Goal: Communication & Community: Answer question/provide support

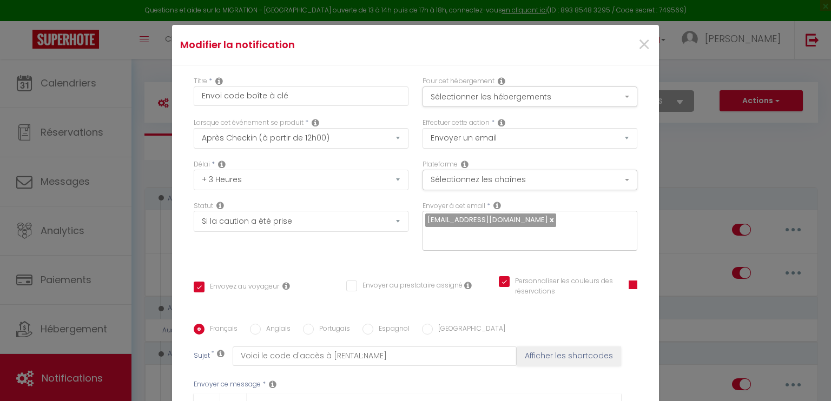
select select "3"
select select "3 Heures"
select select "if_deposit_is_paid"
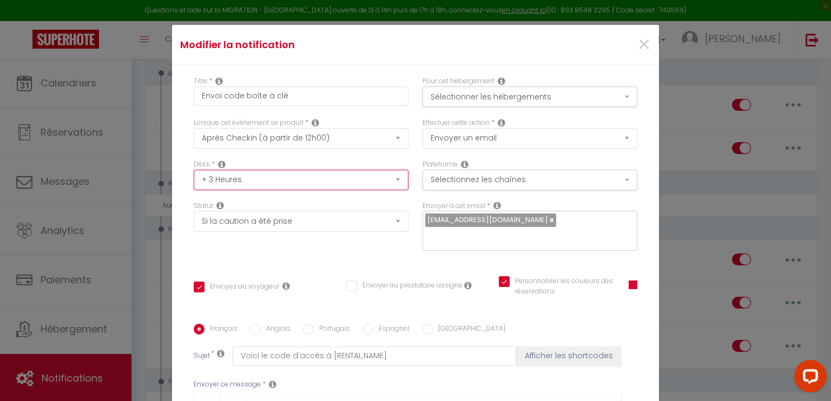
click at [388, 180] on select "Immédiat + 10 Minutes + 1 Heure + 2 Heures + 3 Heures + 4 Heures + 5 Heures + 6…" at bounding box center [301, 180] width 215 height 21
select select "4 Heures"
click at [194, 170] on select "Immédiat + 10 Minutes + 1 Heure + 2 Heures + 3 Heures + 4 Heures + 5 Heures + 6…" at bounding box center [301, 180] width 215 height 21
checkbox input "true"
checkbox input "false"
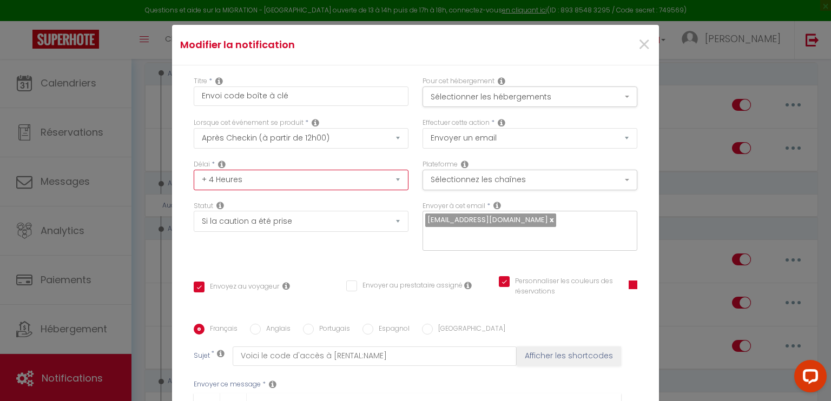
checkbox input "true"
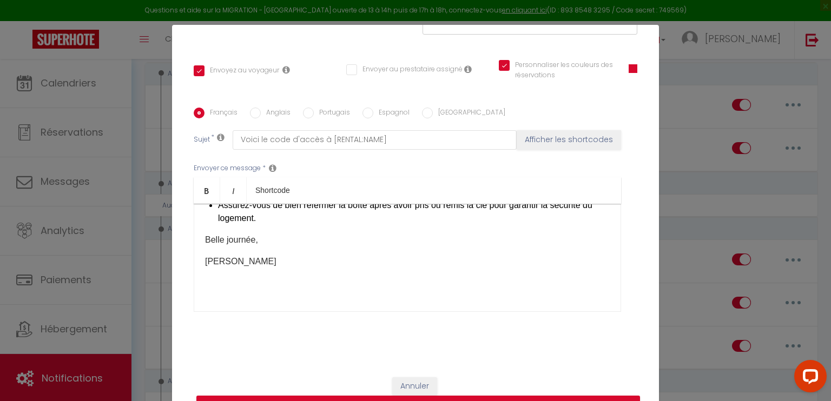
scroll to position [49, 0]
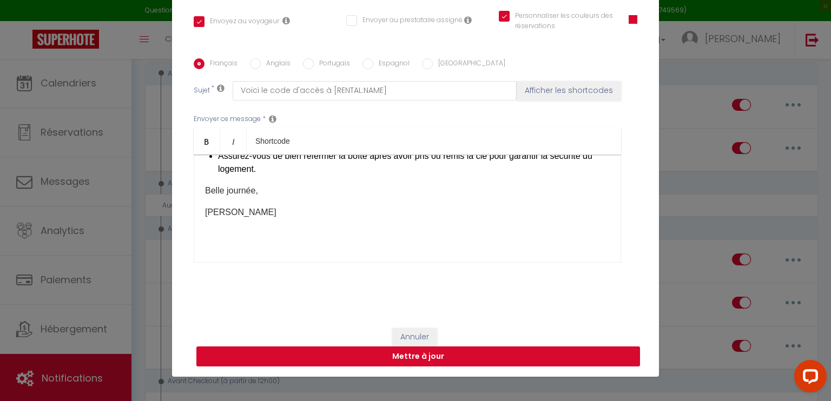
click at [452, 363] on button "Mettre à jour" at bounding box center [418, 357] width 444 height 21
checkbox input "true"
checkbox input "false"
checkbox input "true"
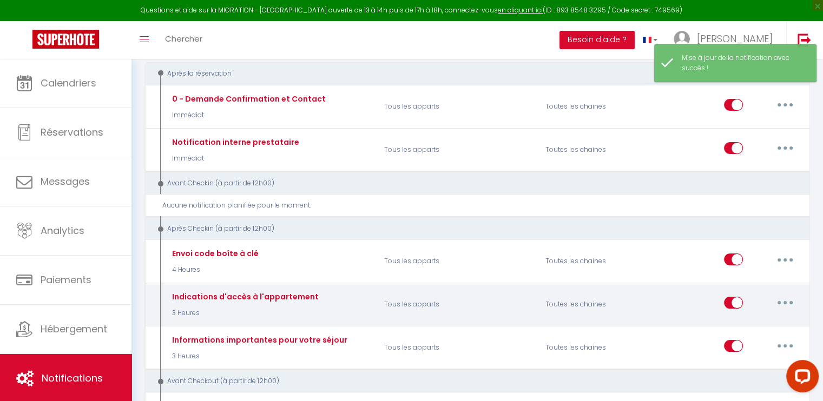
click at [785, 297] on button "button" at bounding box center [785, 302] width 30 height 17
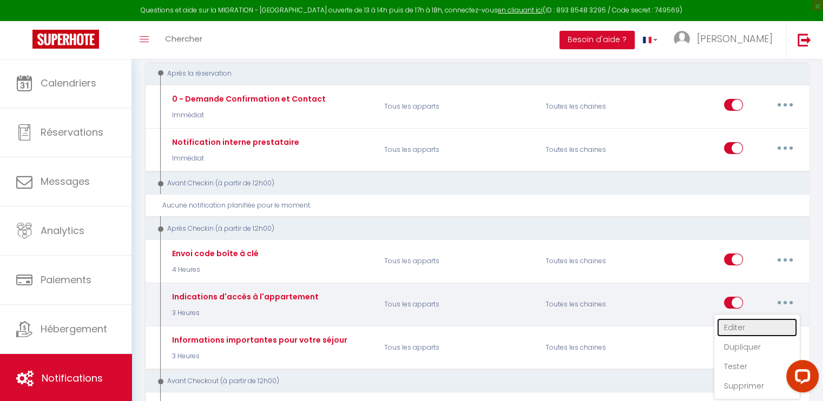
click at [730, 328] on link "Editer" at bounding box center [757, 328] width 80 height 18
type input "Indications d'accès à l'appartement"
select select "3"
select select "3 Heures"
select select "if_deposit_is_paid"
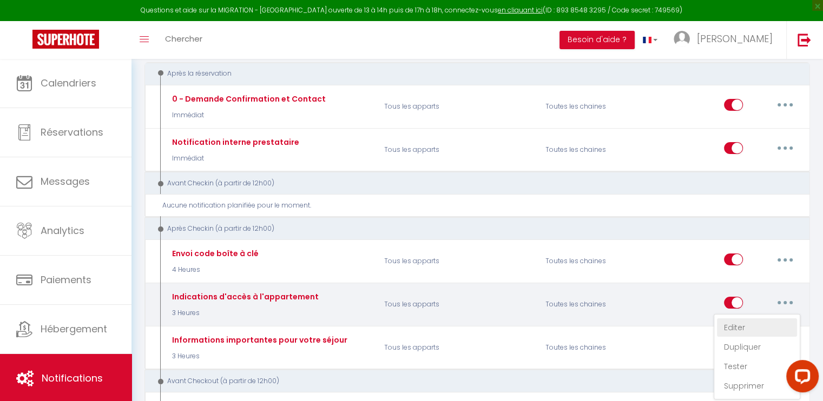
checkbox input "true"
checkbox input "false"
radio input "true"
type input "Indications d'accès à l'appartement"
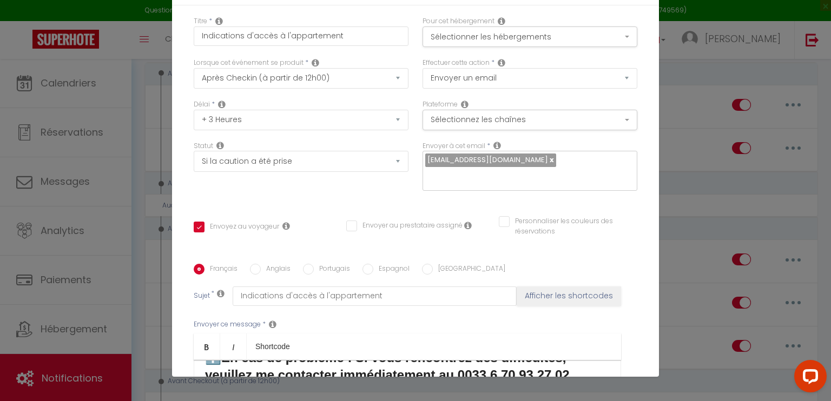
scroll to position [10, 0]
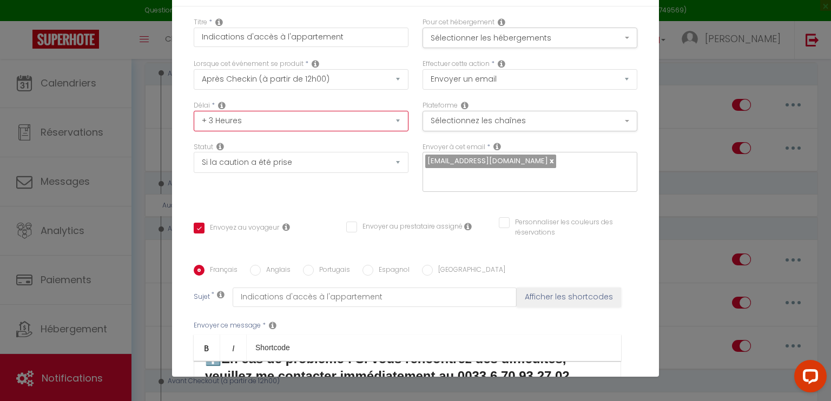
click at [389, 120] on select "Immédiat + 10 Minutes + 1 Heure + 2 Heures + 3 Heures + 4 Heures + 5 Heures + 6…" at bounding box center [301, 121] width 215 height 21
select select "4 Heures"
click at [194, 111] on select "Immédiat + 10 Minutes + 1 Heure + 2 Heures + 3 Heures + 4 Heures + 5 Heures + 6…" at bounding box center [301, 121] width 215 height 21
checkbox input "true"
checkbox input "false"
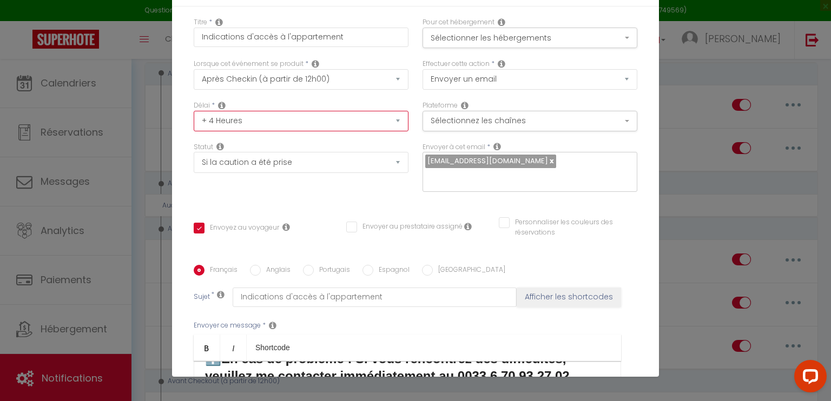
checkbox input "false"
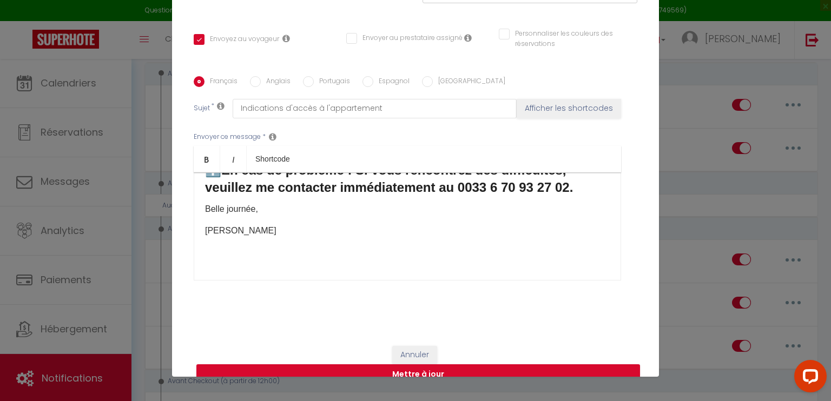
scroll to position [216, 0]
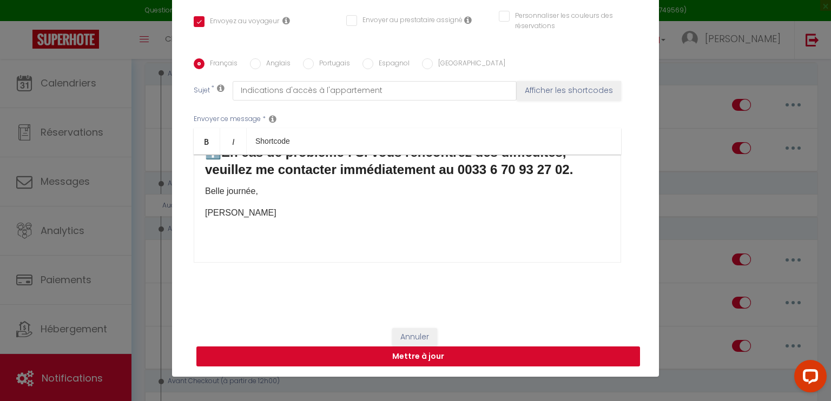
click at [408, 354] on button "Mettre à jour" at bounding box center [418, 357] width 444 height 21
checkbox input "true"
checkbox input "false"
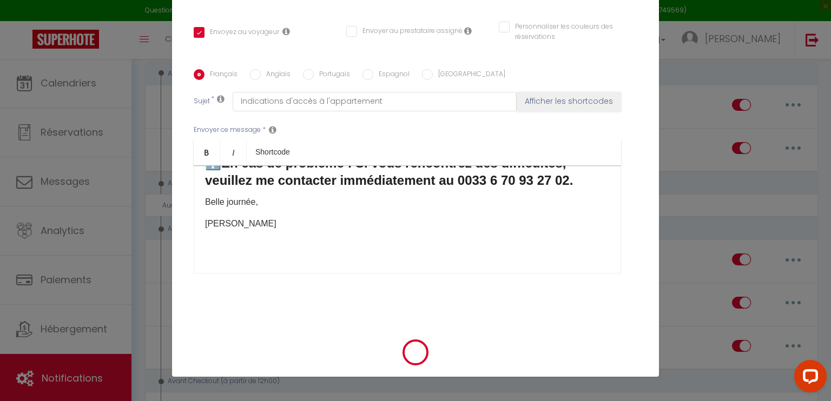
scroll to position [206, 0]
select select "1"
select select
checkbox input "false"
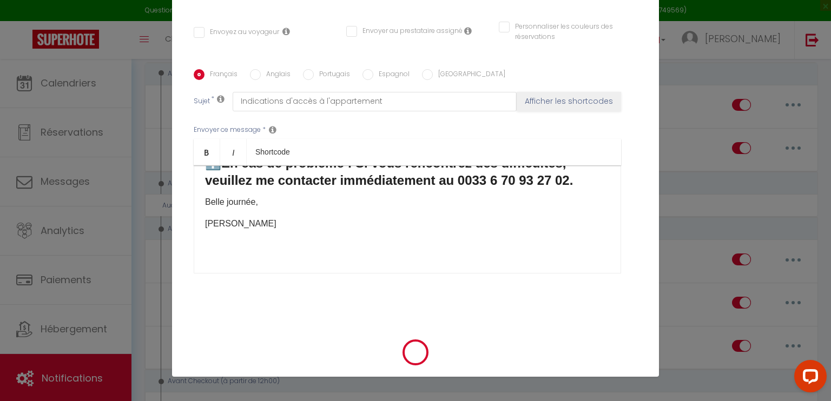
checkbox input "false"
radio input "false"
select select
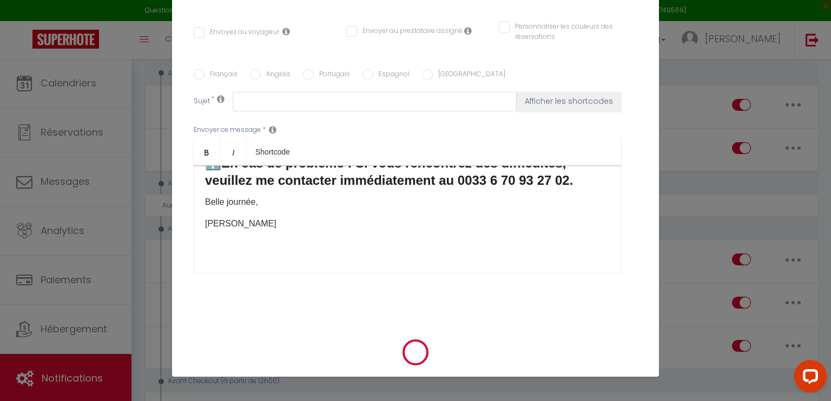
checkbox input "false"
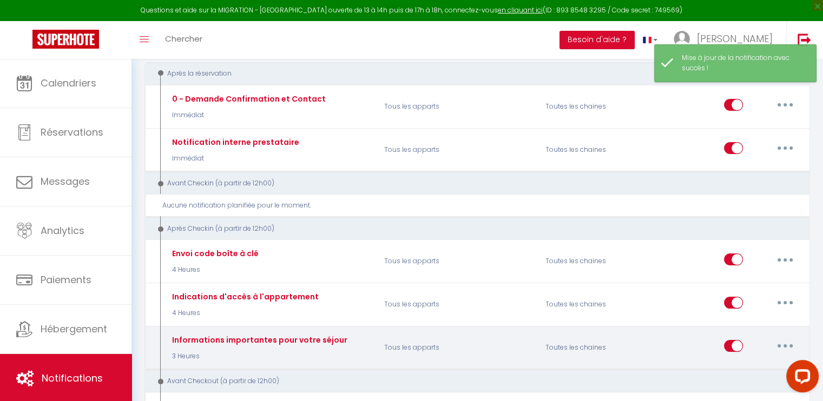
click at [780, 340] on button "button" at bounding box center [785, 345] width 30 height 17
click at [749, 371] on link "Editer" at bounding box center [757, 371] width 80 height 18
type input "Informations importantes pour votre séjour"
select select "3"
select select "3 Heures"
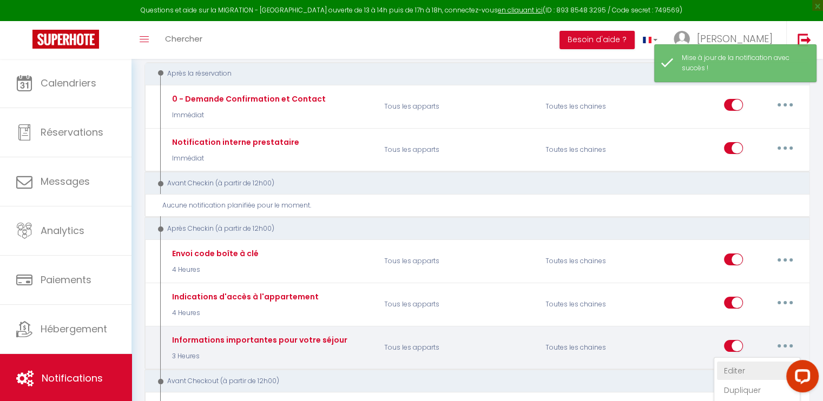
select select "if_deposit_is_paid"
checkbox input "true"
checkbox input "false"
radio input "true"
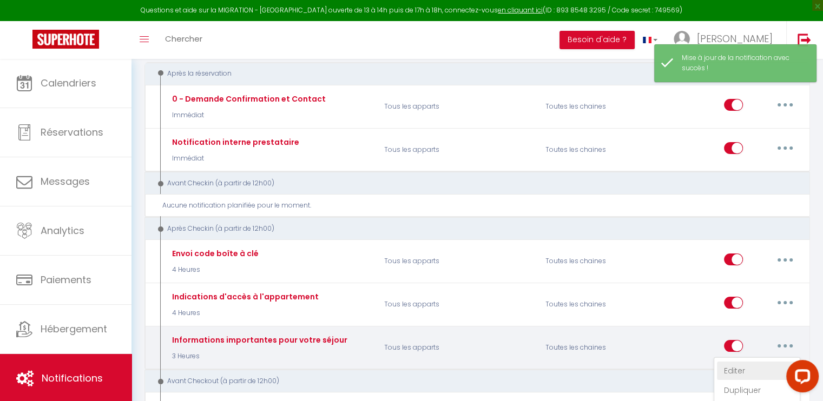
type input "Informations importantes pour votre séjour"
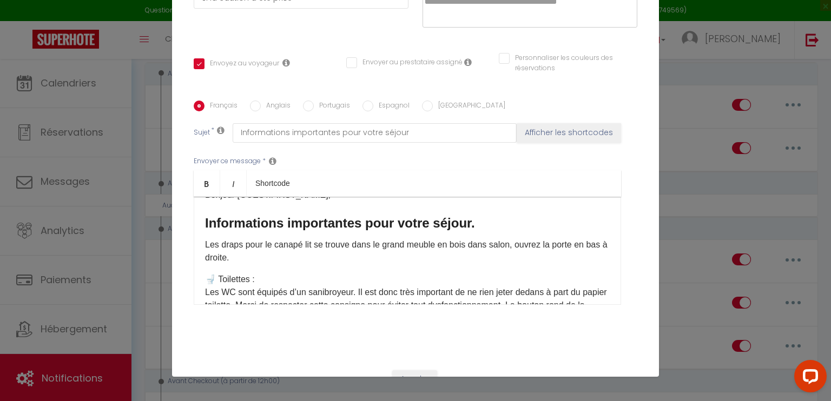
scroll to position [0, 0]
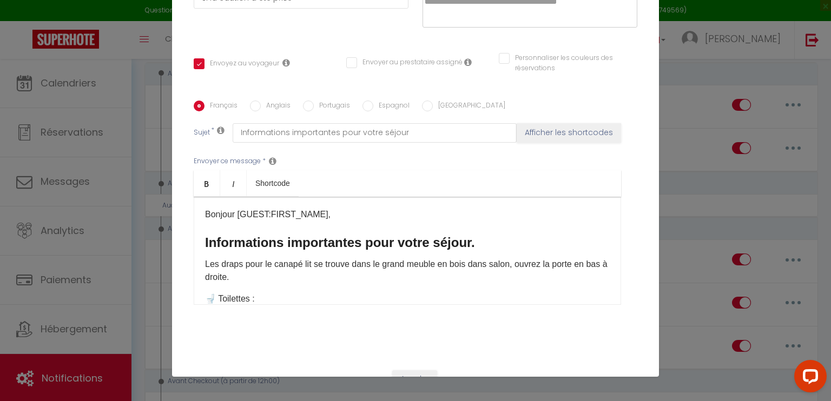
click at [271, 277] on p "​Les draps pour le canapé lit se trouve dans le grand meuble en bois dans salon…" at bounding box center [407, 271] width 405 height 26
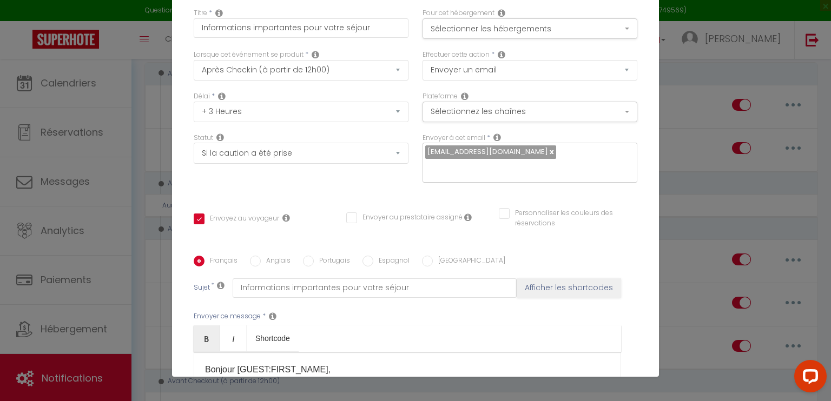
scroll to position [10, 0]
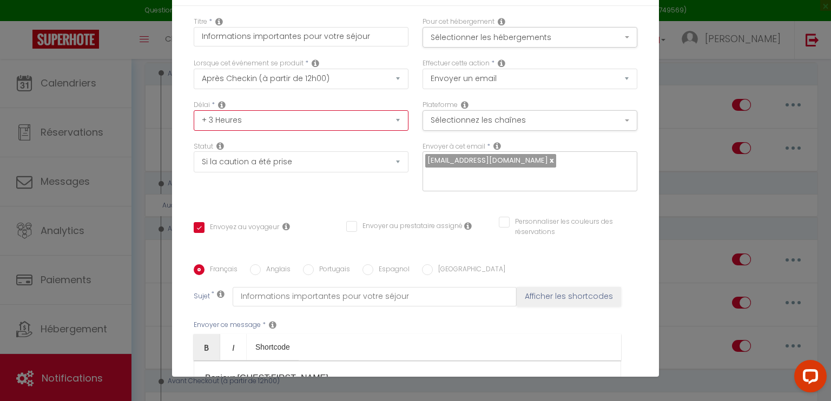
click at [330, 123] on select "Immédiat + 10 Minutes + 1 Heure + 2 Heures + 3 Heures + 4 Heures + 5 Heures + 6…" at bounding box center [301, 120] width 215 height 21
select select "4 Heures"
click at [194, 110] on select "Immédiat + 10 Minutes + 1 Heure + 2 Heures + 3 Heures + 4 Heures + 5 Heures + 6…" at bounding box center [301, 120] width 215 height 21
checkbox input "true"
checkbox input "false"
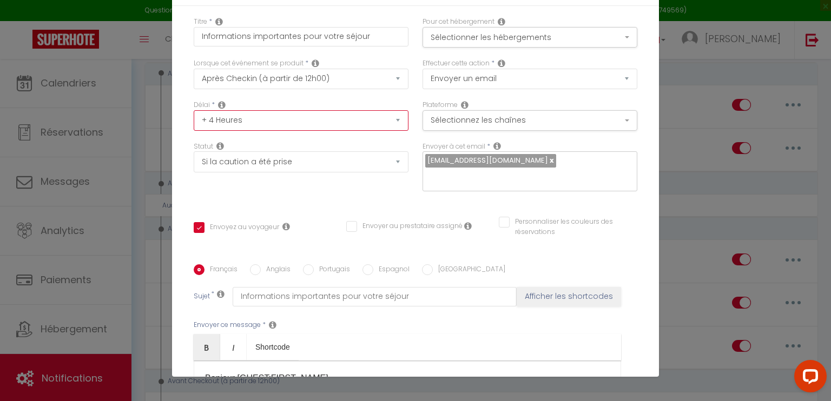
checkbox input "false"
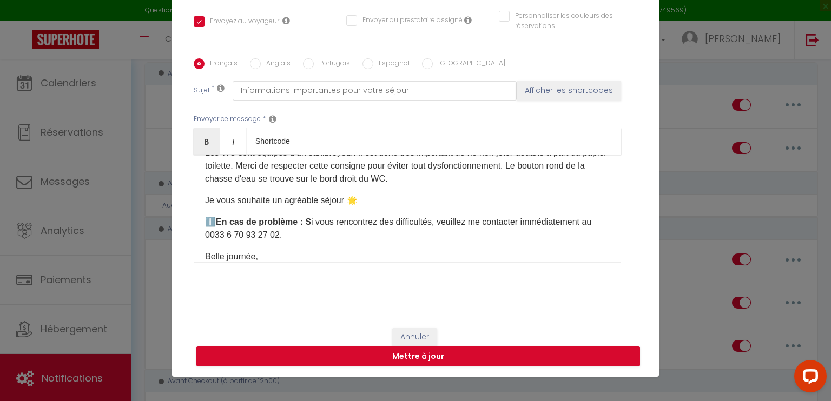
scroll to position [87, 0]
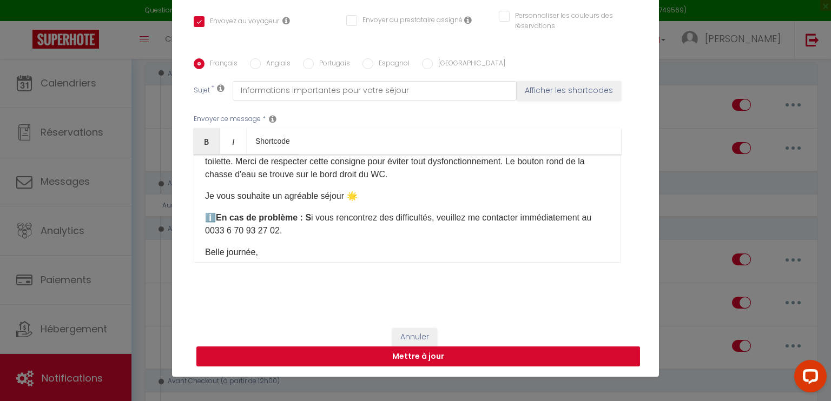
click at [412, 362] on button "Mettre à jour" at bounding box center [418, 357] width 444 height 21
checkbox input "true"
checkbox input "false"
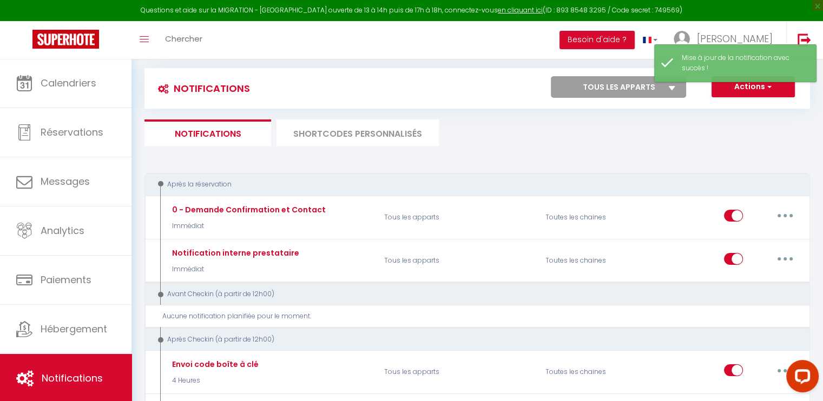
scroll to position [0, 0]
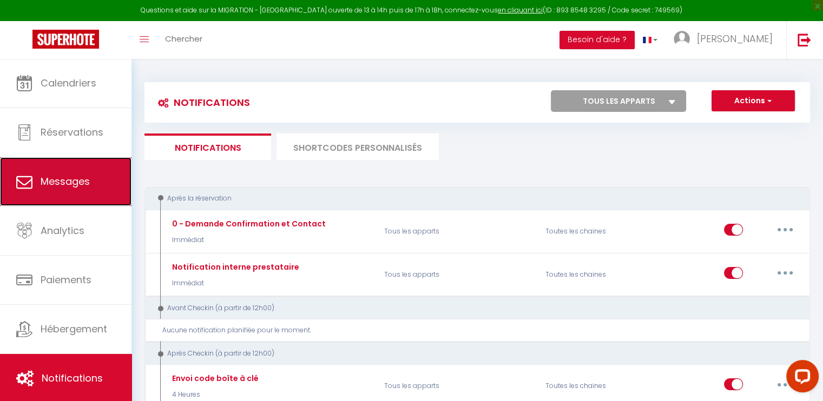
click at [74, 192] on link "Messages" at bounding box center [65, 181] width 131 height 49
select select "message"
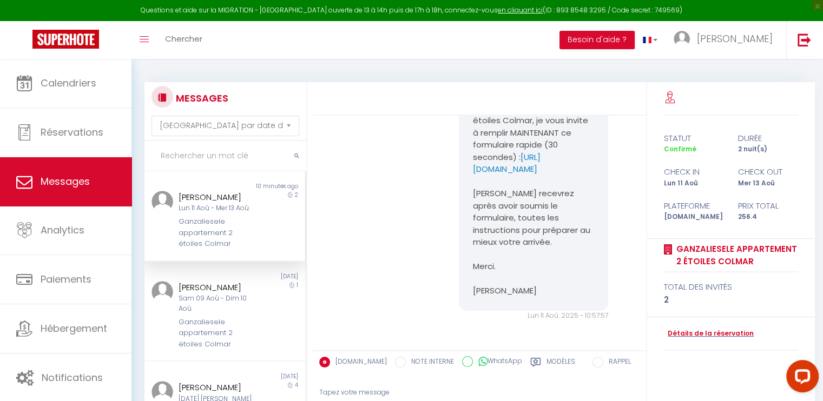
scroll to position [108, 0]
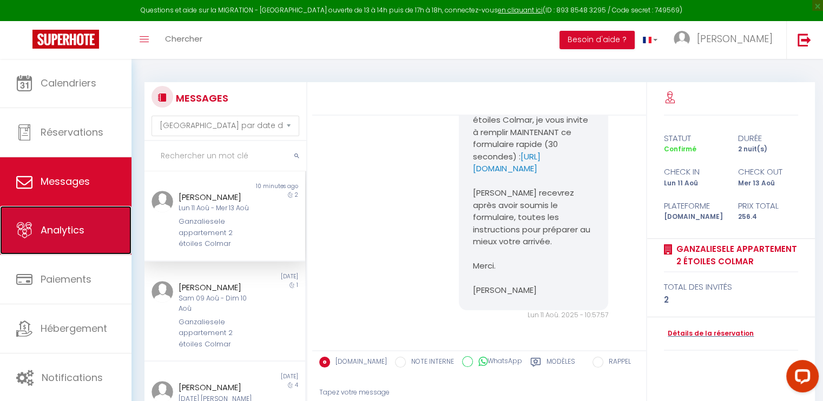
click at [57, 226] on span "Analytics" at bounding box center [63, 230] width 44 height 14
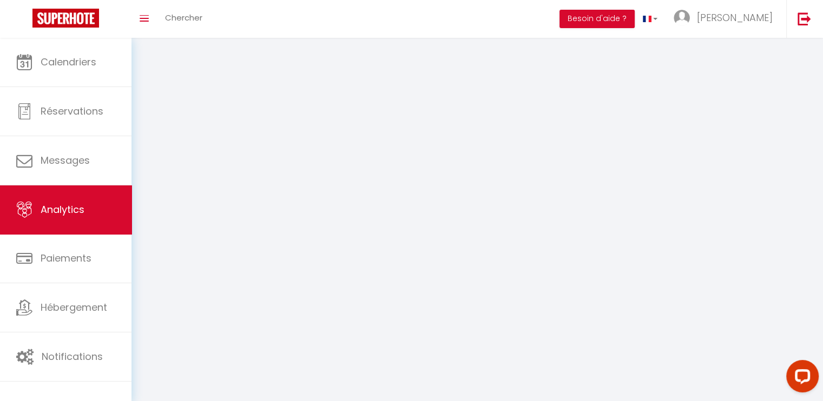
select select "2025"
select select "8"
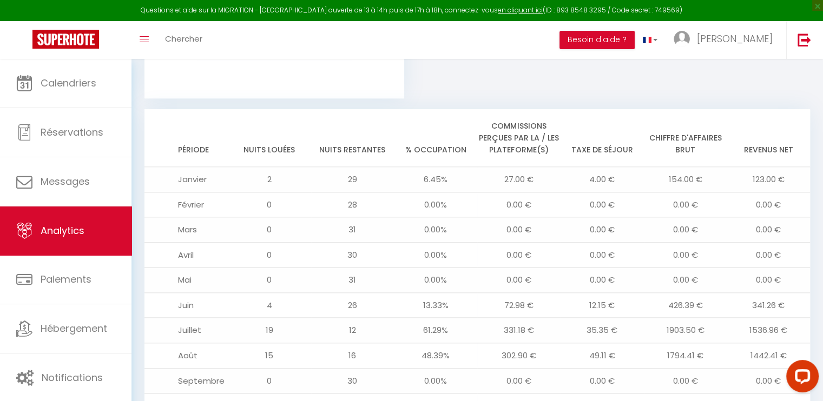
scroll to position [1142, 0]
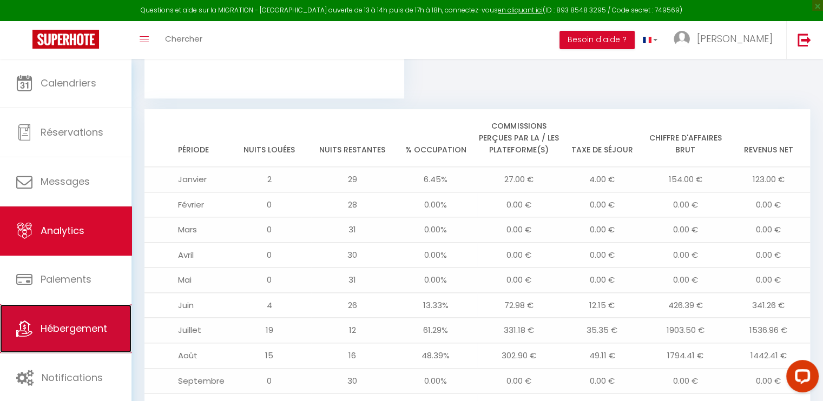
click at [89, 330] on span "Hébergement" at bounding box center [74, 329] width 67 height 14
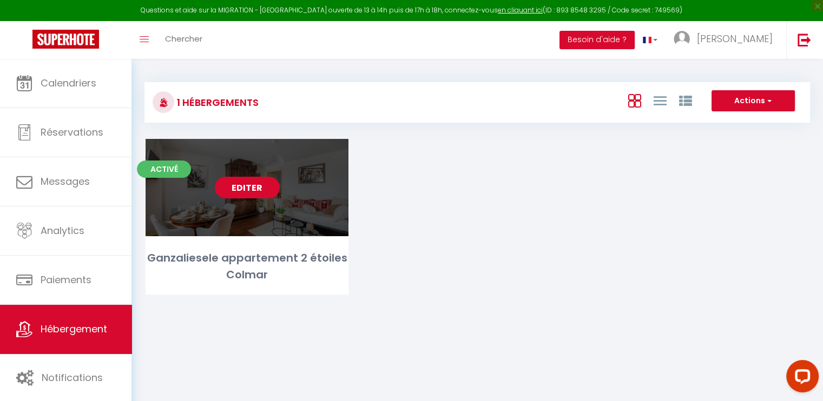
click at [262, 187] on link "Editer" at bounding box center [247, 188] width 65 height 22
select select "3"
select select "2"
select select "1"
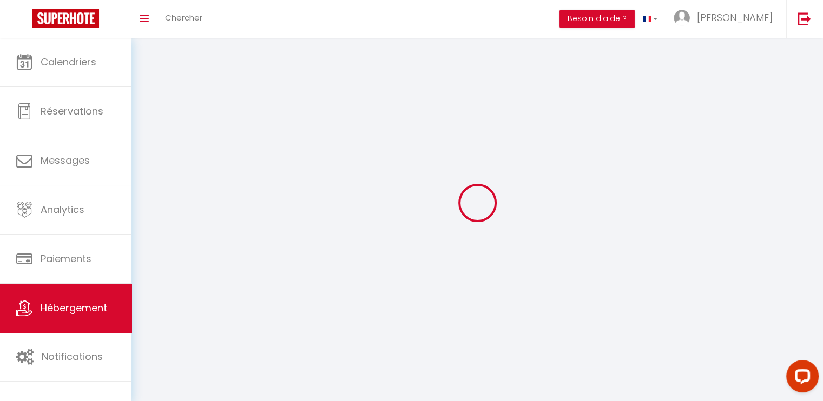
select select
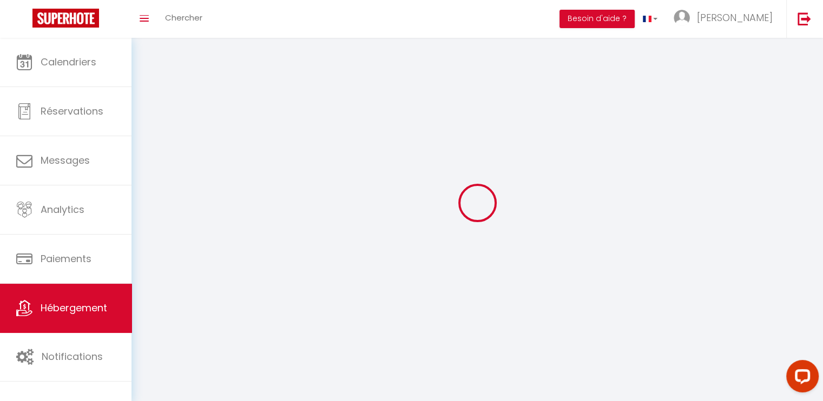
select select
checkbox input "false"
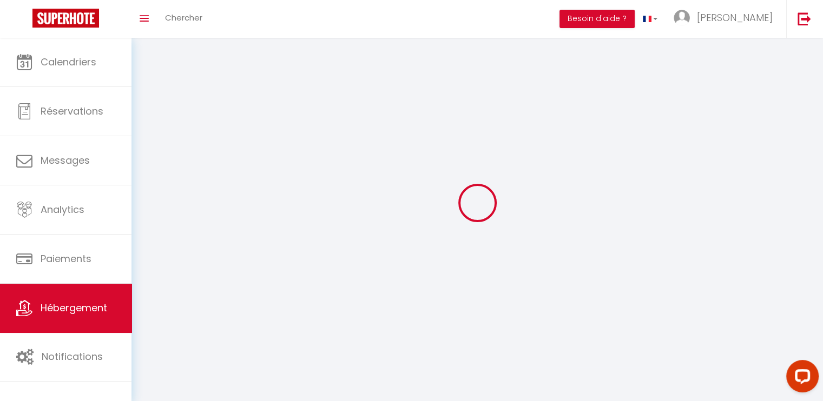
select select
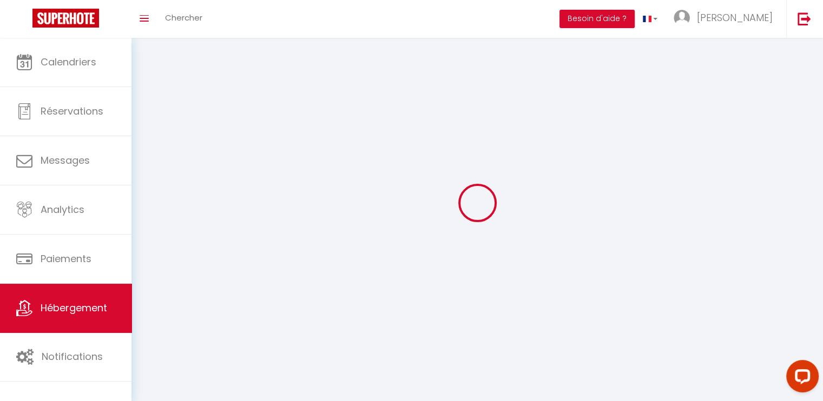
select select
checkbox input "false"
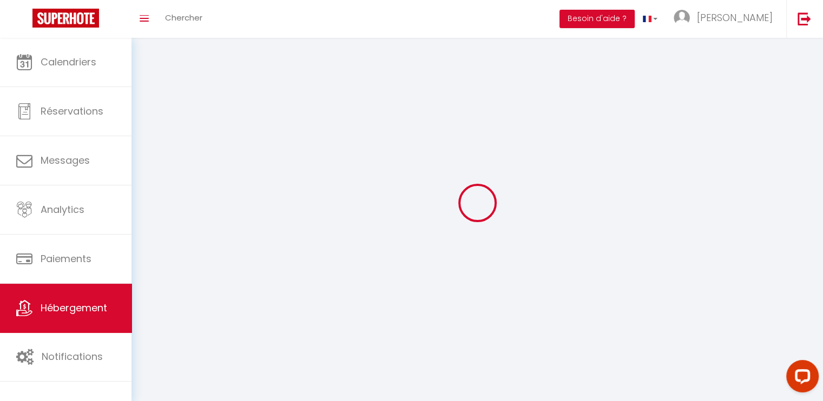
checkbox input "false"
select select
select select "1"
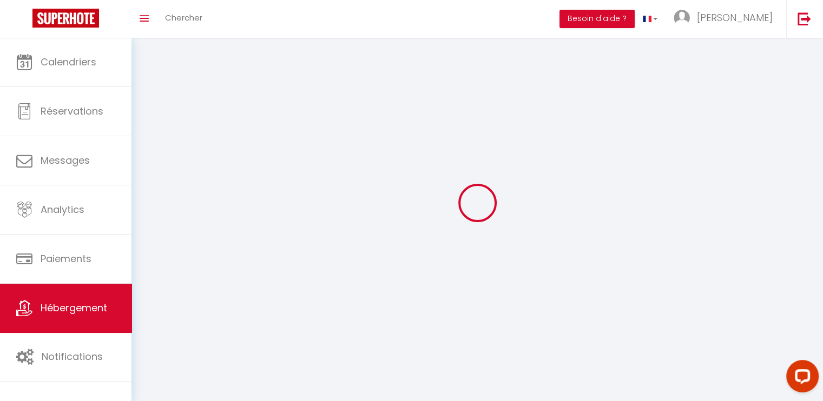
select select "28"
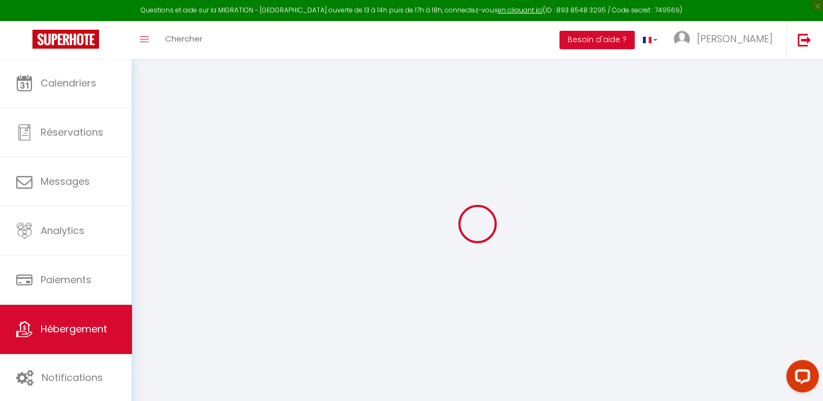
select select
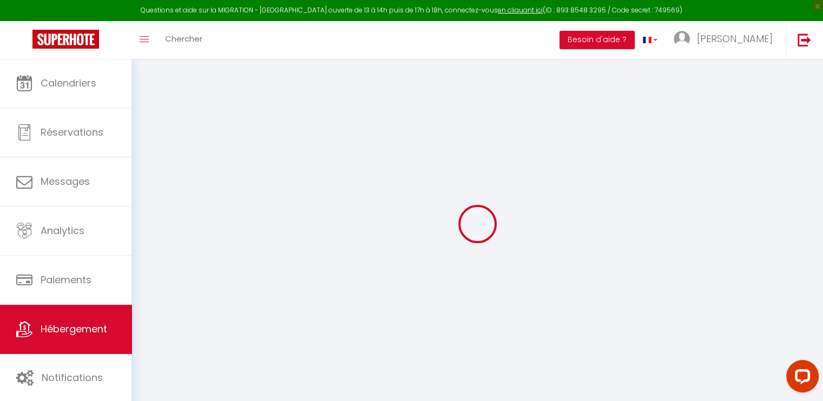
select select
checkbox input "false"
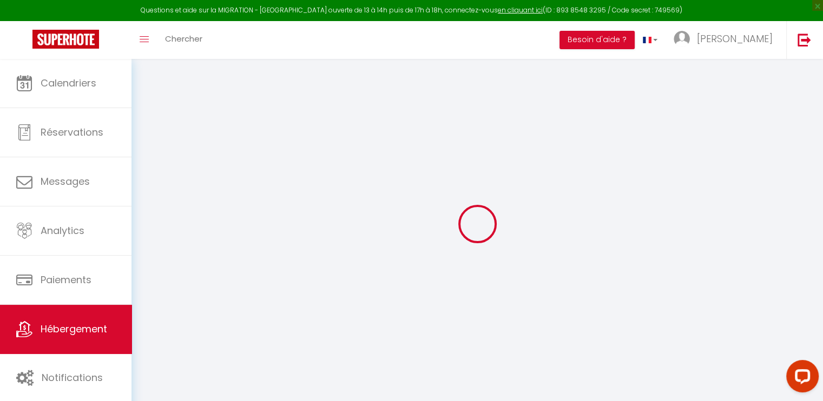
select select
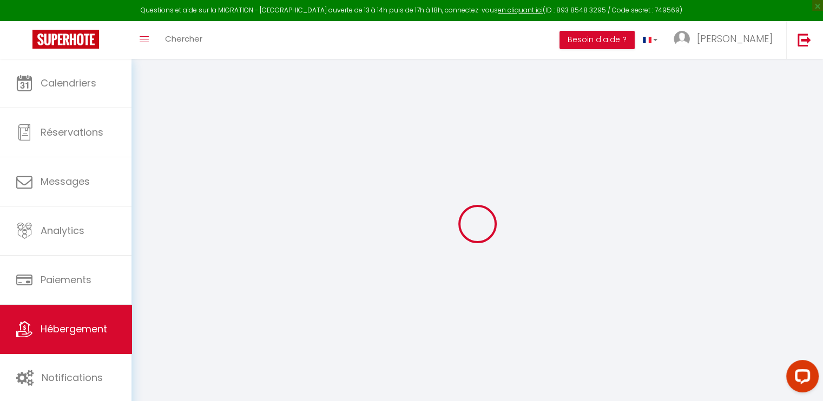
select select
checkbox input "false"
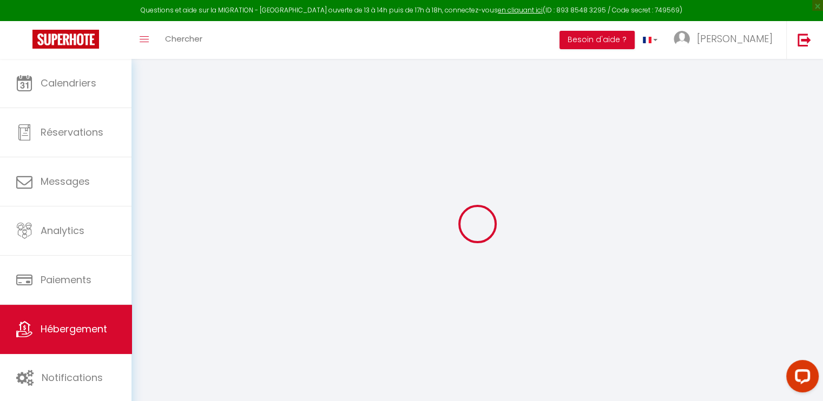
checkbox input "false"
select select
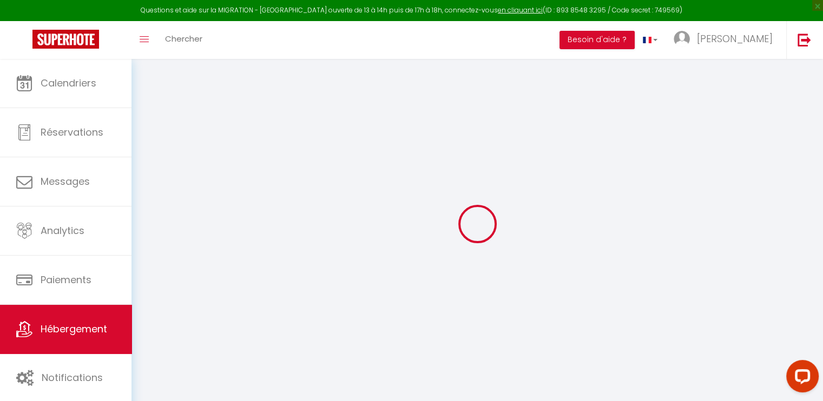
select select
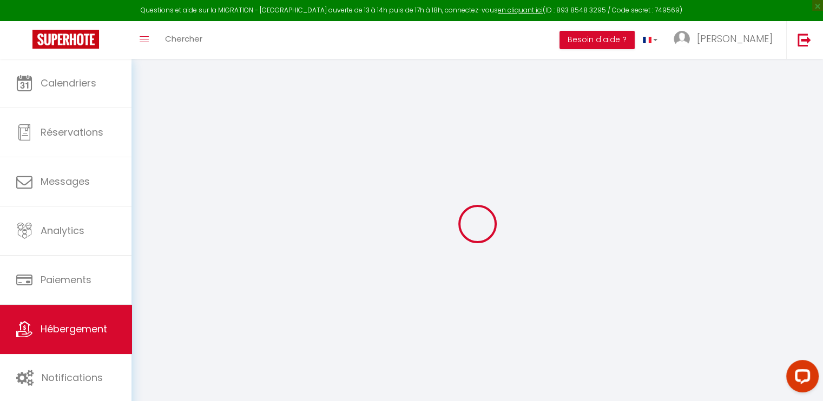
checkbox input "false"
select select
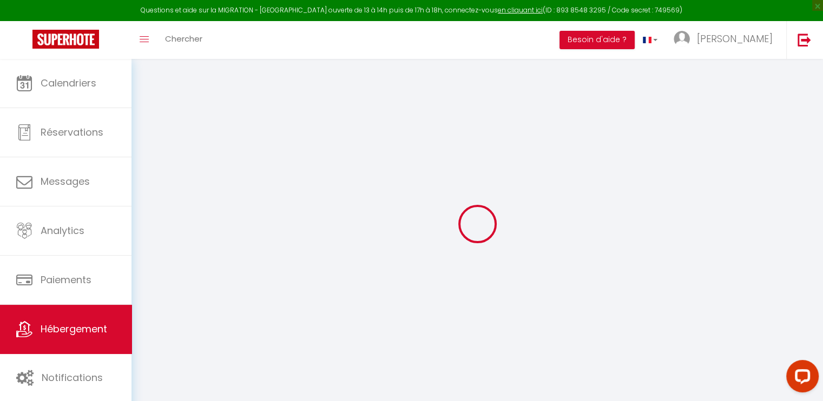
select select
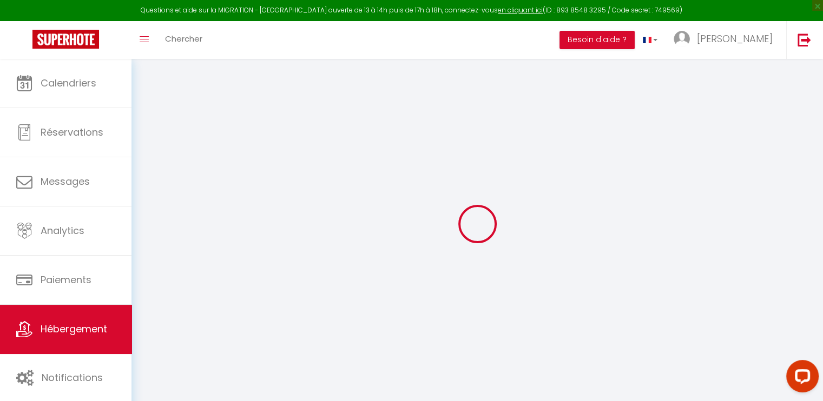
select select
checkbox input "false"
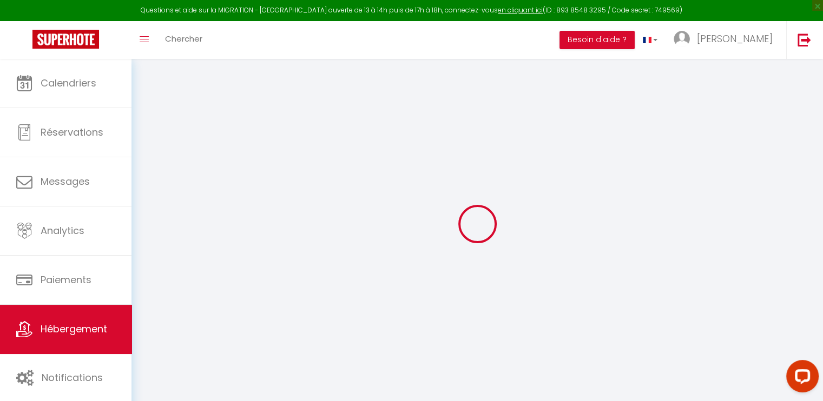
checkbox input "false"
select select
type input "Ganzaliesele appartement 2 étoiles Colmar"
type input "[PERSON_NAME]"
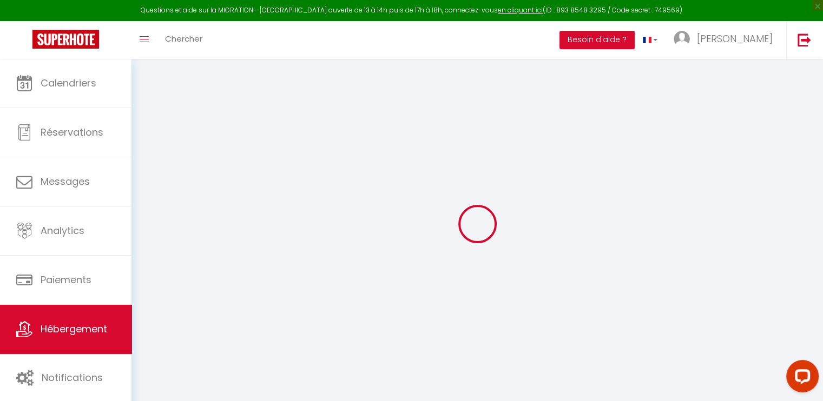
type input "SCHOTT-[PERSON_NAME]"
type input "[STREET_ADDRESS]"
type input "68500"
type input "ISSENHEIM"
type input "82"
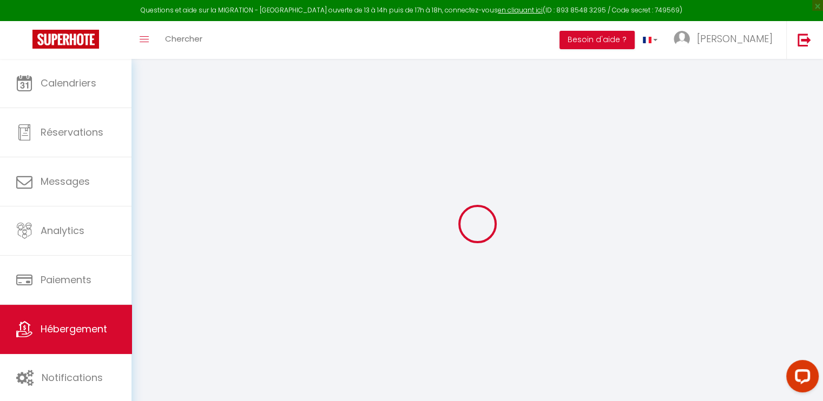
type input "13"
type input "50"
type input "1.10"
select select
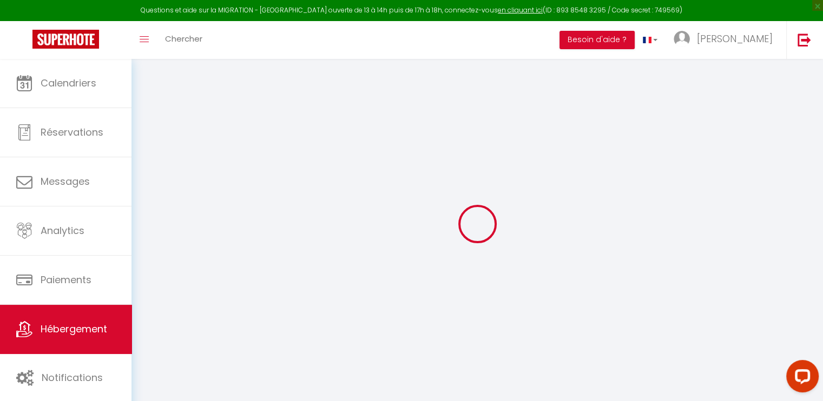
select select
type input "[STREET_ADDRESS]"
type input "68000"
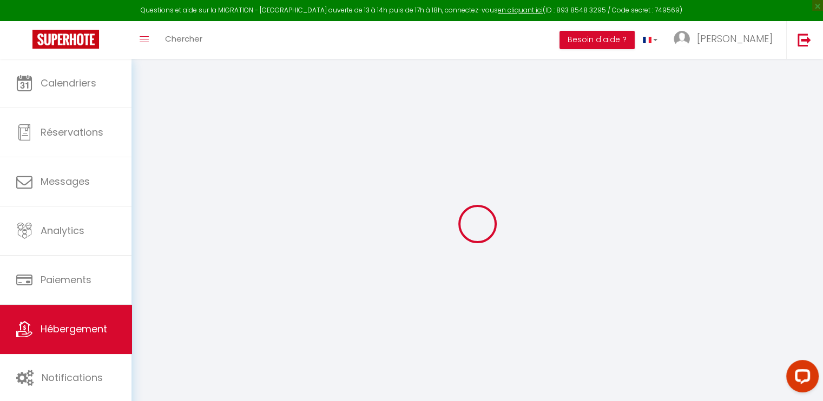
type input "Colmar"
type input "[EMAIL_ADDRESS][DOMAIN_NAME]"
select select
checkbox input "false"
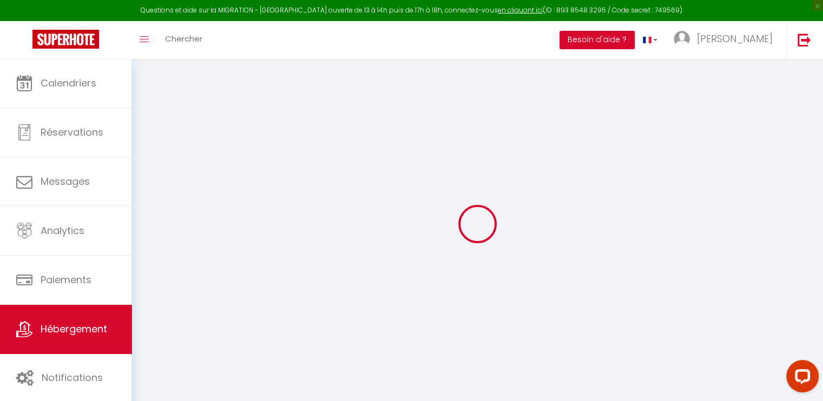
checkbox input "false"
type input "23"
type input "46"
type input "0"
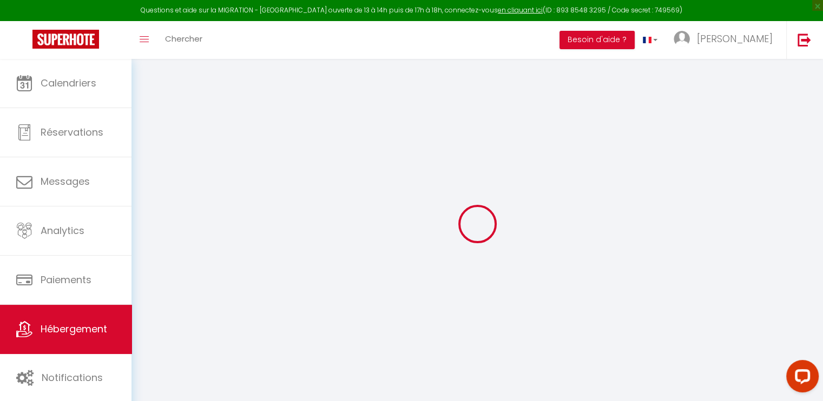
type input "0"
select select
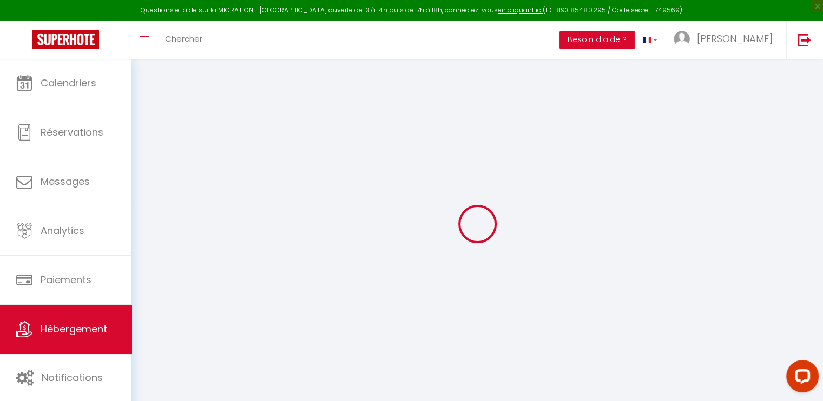
select select
checkbox input "false"
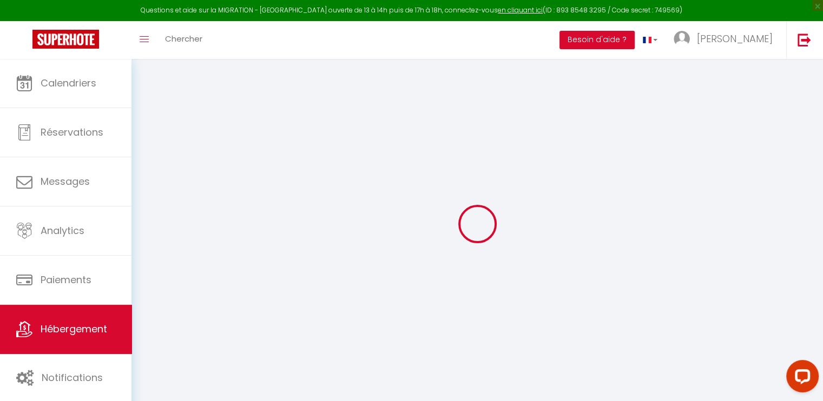
checkbox input "false"
select select
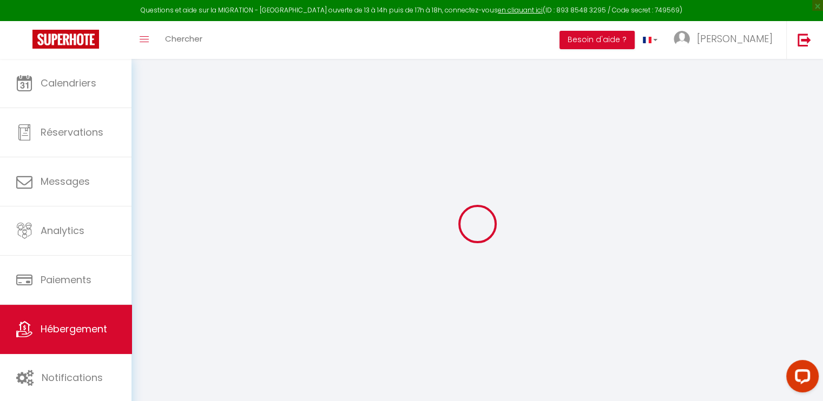
select select
checkbox input "false"
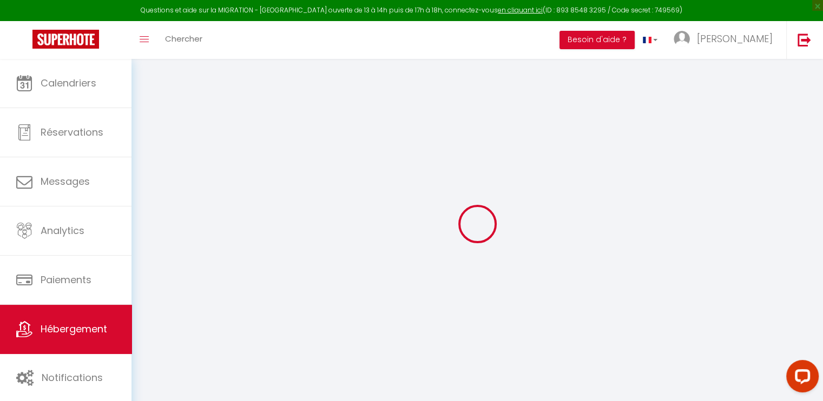
checkbox input "false"
select select
checkbox input "false"
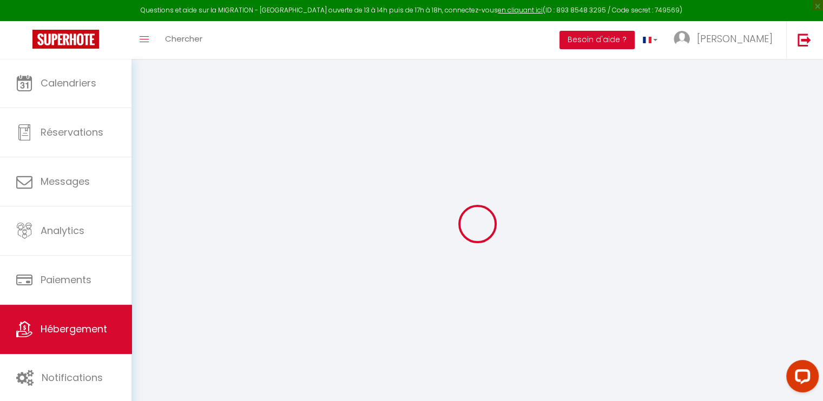
checkbox input "false"
select select "+ 9 %"
select select "+ 28 %"
select select "+ 7 %"
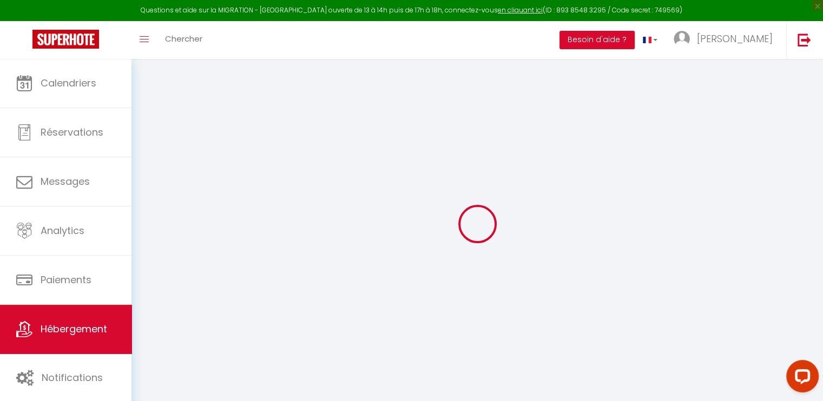
select select
checkbox input "false"
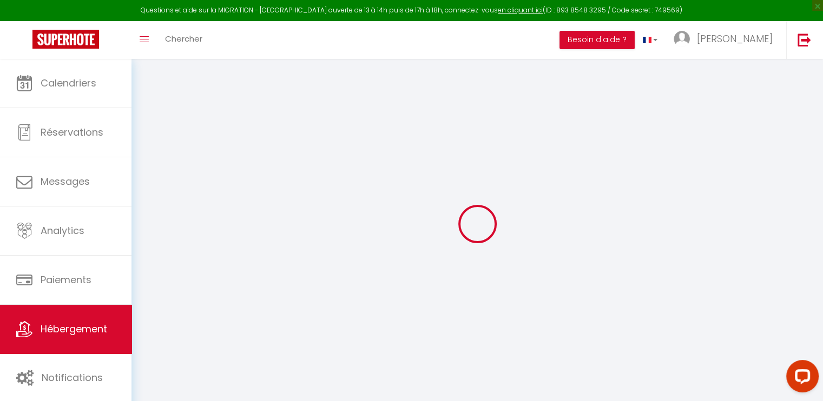
checkbox input "false"
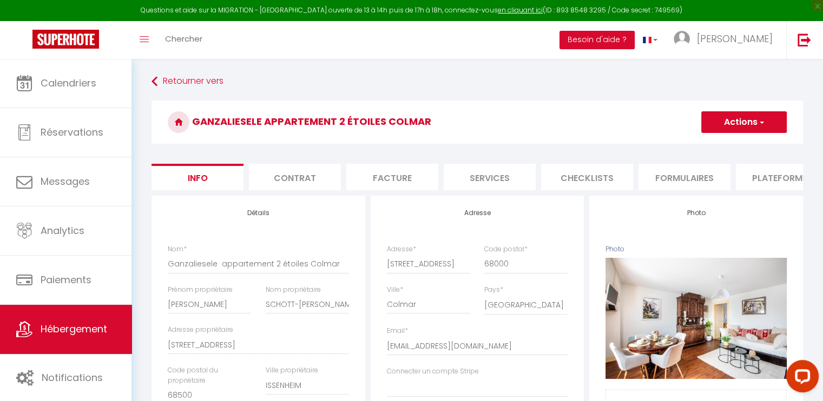
select select
click at [777, 181] on li "Plateformes" at bounding box center [782, 177] width 92 height 27
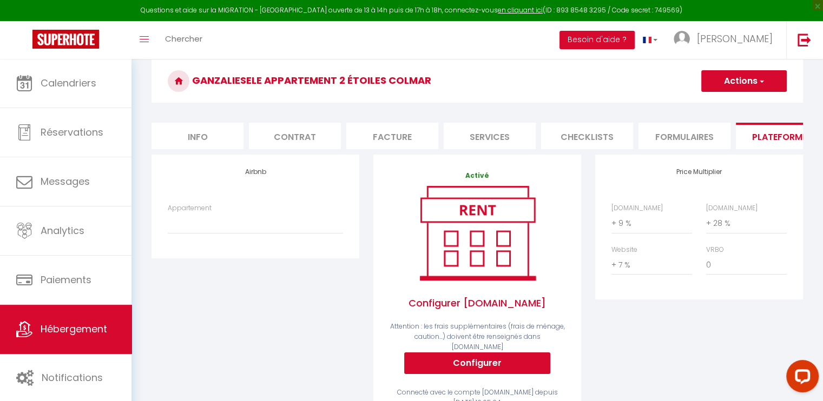
scroll to position [42, 0]
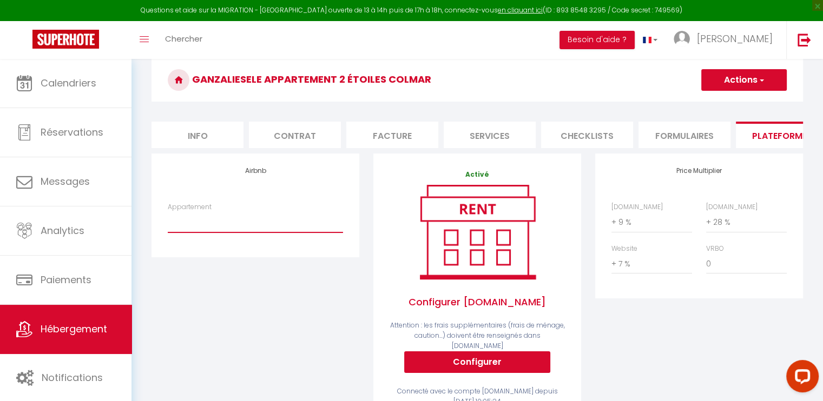
click at [250, 226] on select "appartement dans la [GEOGRAPHIC_DATA] - [EMAIL_ADDRESS][DOMAIN_NAME] Ganzaliese…" at bounding box center [255, 222] width 175 height 21
click at [168, 220] on select "appartement dans la [GEOGRAPHIC_DATA] - [EMAIL_ADDRESS][DOMAIN_NAME] Ganzaliese…" at bounding box center [255, 222] width 175 height 21
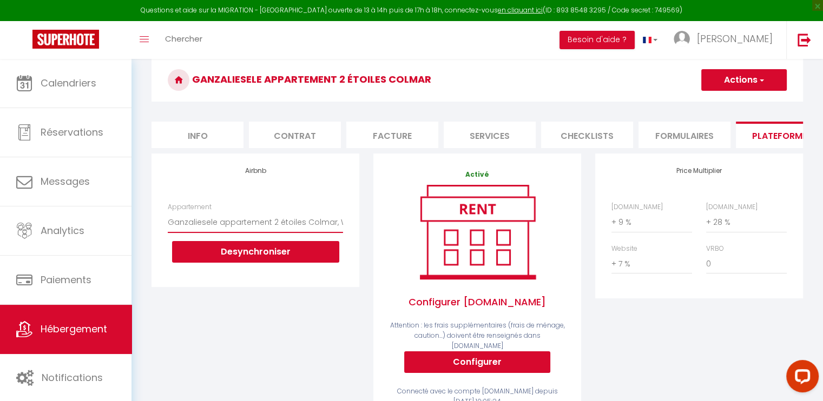
scroll to position [0, 0]
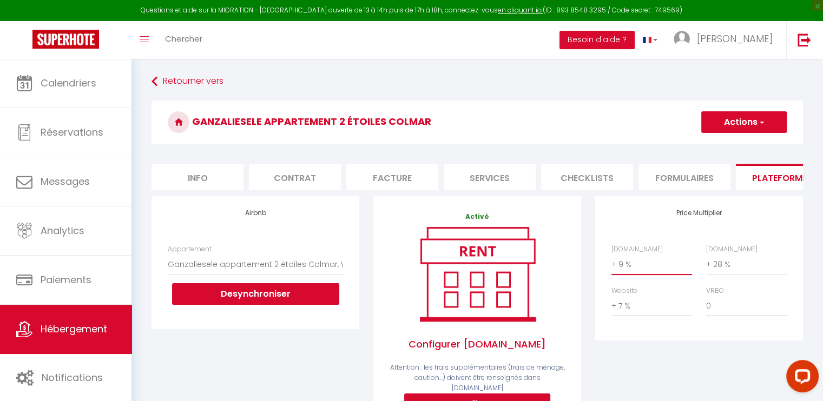
click at [622, 270] on select "0 + 1 % + 2 % + 3 % + 4 % + 5 % + 6 % + 7 % + 8 % + 9 %" at bounding box center [651, 264] width 81 height 21
click at [611, 262] on select "0 + 1 % + 2 % + 3 % + 4 % + 5 % + 6 % + 7 % + 8 % + 9 %" at bounding box center [651, 264] width 81 height 21
click at [760, 124] on span "button" at bounding box center [760, 122] width 7 height 11
click at [746, 145] on link "Enregistrer" at bounding box center [742, 146] width 85 height 14
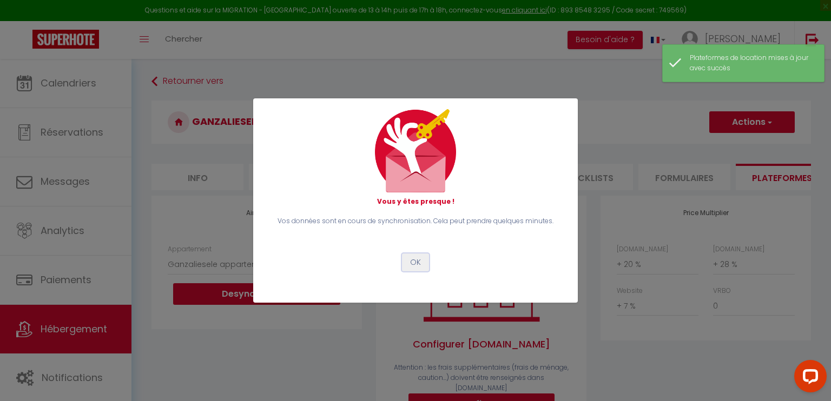
click at [420, 261] on button "OK" at bounding box center [415, 263] width 27 height 18
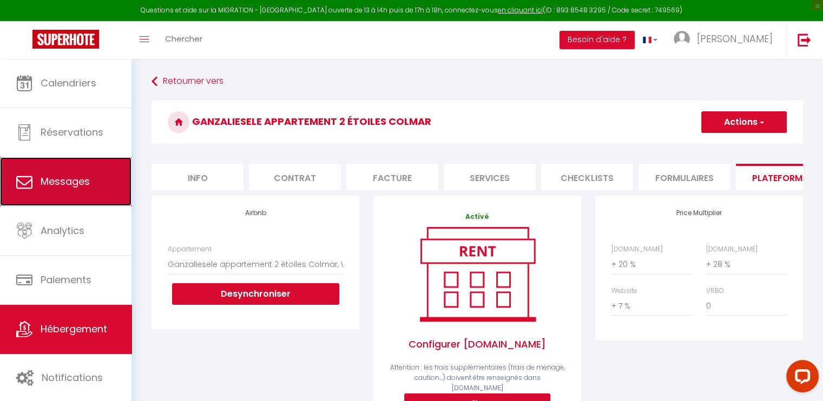
click at [82, 185] on span "Messages" at bounding box center [65, 182] width 49 height 14
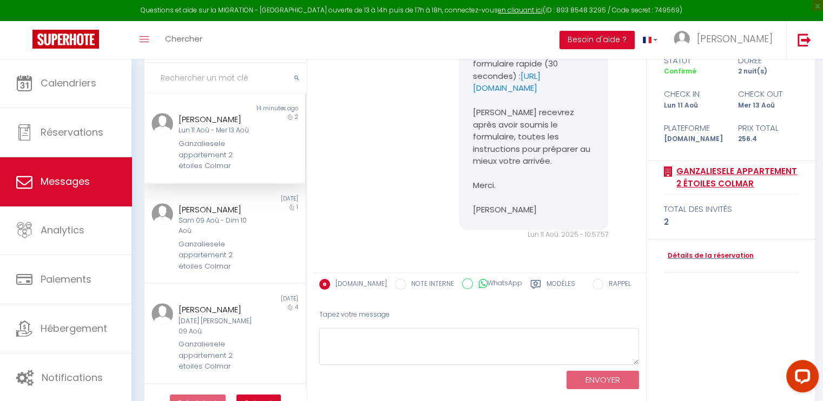
scroll to position [77, 0]
click at [695, 257] on link "Détails de la réservation" at bounding box center [709, 257] width 90 height 10
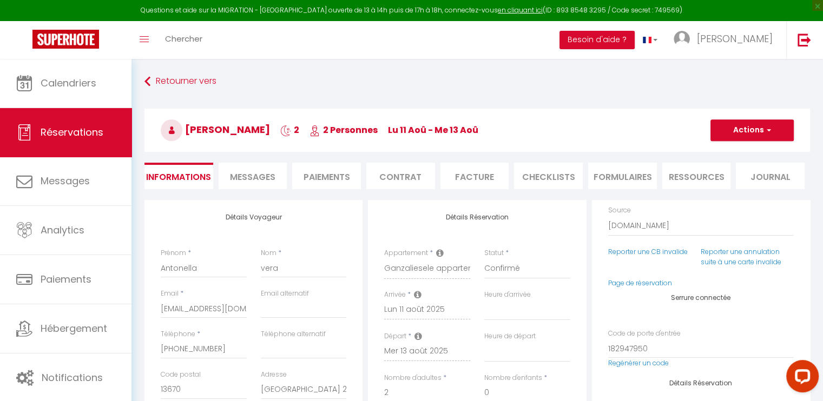
click at [267, 178] on span "Messages" at bounding box center [252, 177] width 45 height 12
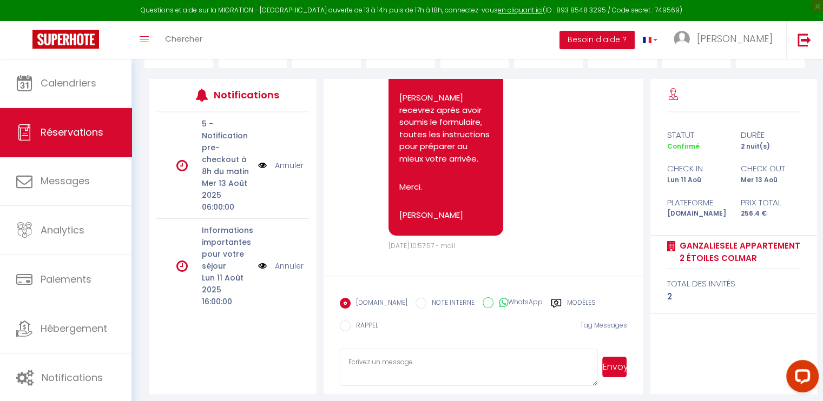
scroll to position [127, 0]
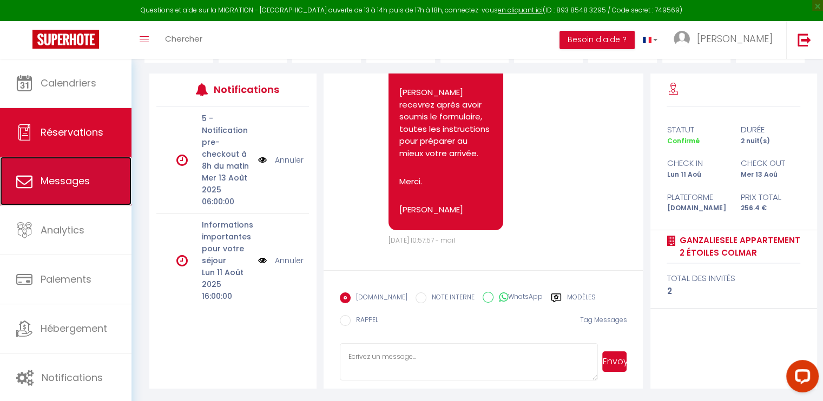
click at [62, 181] on span "Messages" at bounding box center [65, 181] width 49 height 14
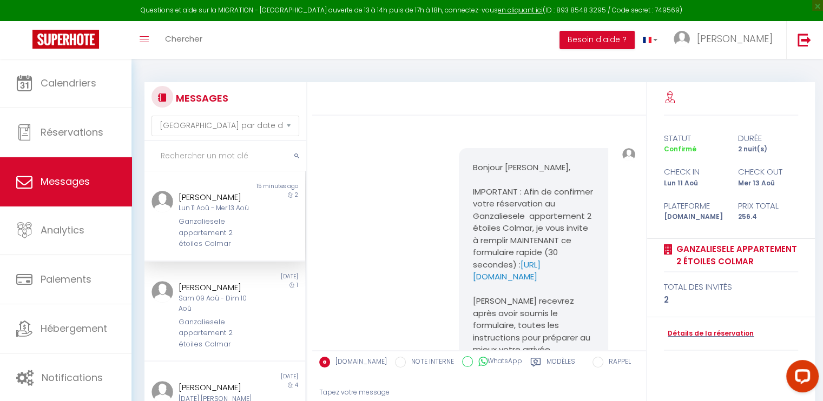
scroll to position [147, 0]
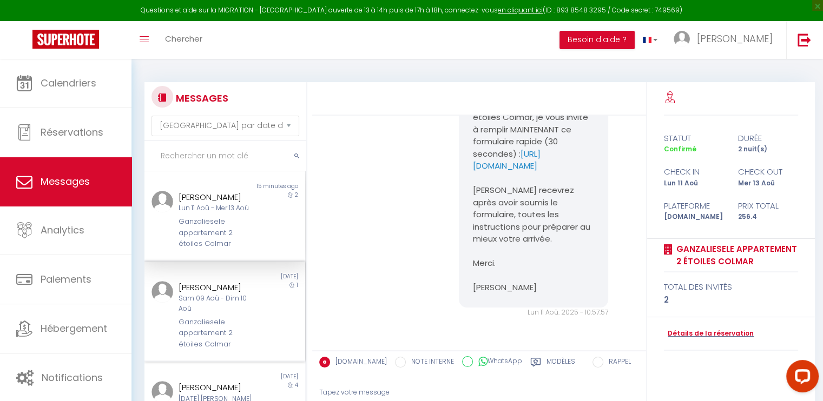
click at [248, 294] on div "[PERSON_NAME]" at bounding box center [218, 287] width 80 height 13
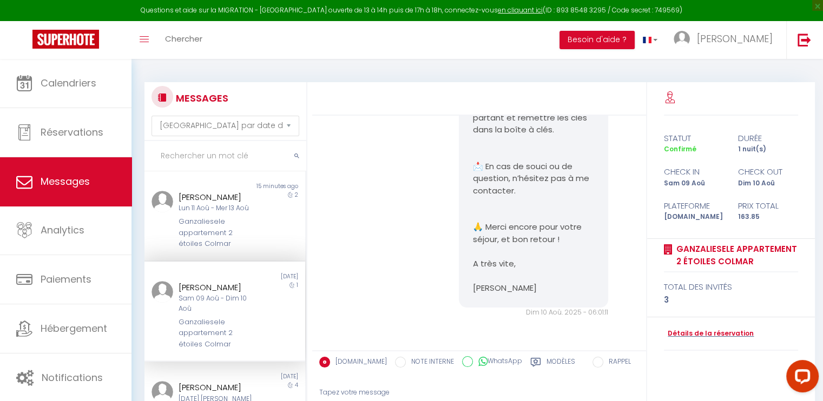
scroll to position [5778, 0]
click at [376, 394] on div "Tapez votre message" at bounding box center [479, 393] width 320 height 27
click at [385, 388] on div "Tapez votre message" at bounding box center [479, 393] width 320 height 27
click at [337, 391] on div "Tapez votre message" at bounding box center [479, 393] width 320 height 27
click at [217, 172] on div "Non lu 15 minutes ago [PERSON_NAME] 11 Aoû - Mer 13 [PERSON_NAME] appartement 2…" at bounding box center [224, 216] width 161 height 90
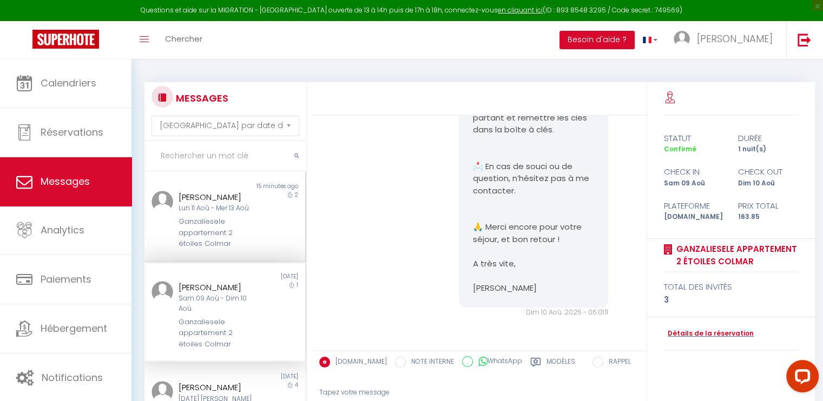
scroll to position [147, 0]
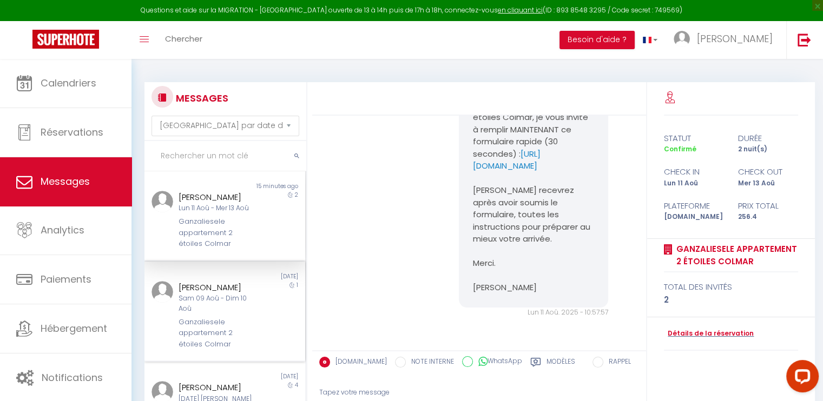
click at [271, 317] on div "1" at bounding box center [285, 315] width 40 height 69
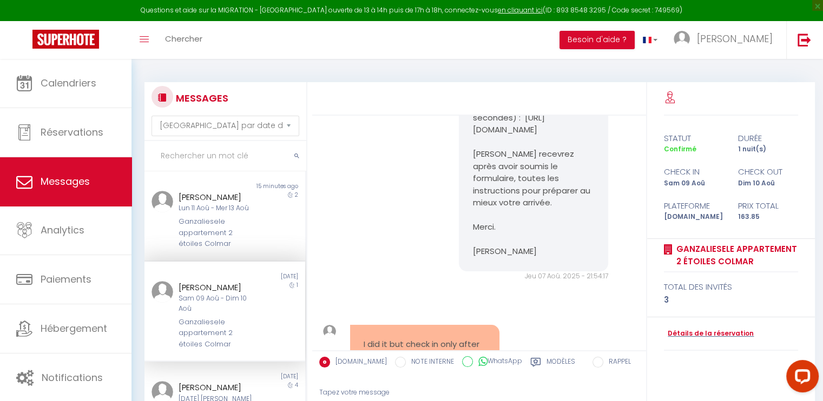
scroll to position [5778, 0]
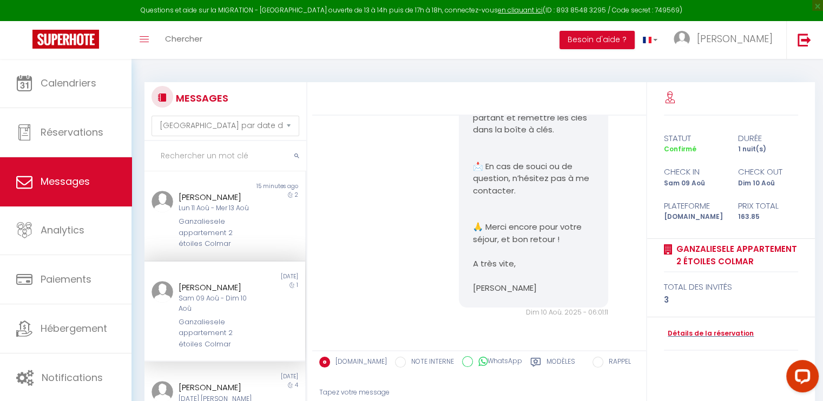
click at [387, 389] on div "Tapez votre message" at bounding box center [479, 393] width 320 height 27
click at [383, 389] on div "Tapez votre message" at bounding box center [479, 393] width 320 height 27
click at [402, 390] on div "Tapez votre message" at bounding box center [479, 393] width 320 height 27
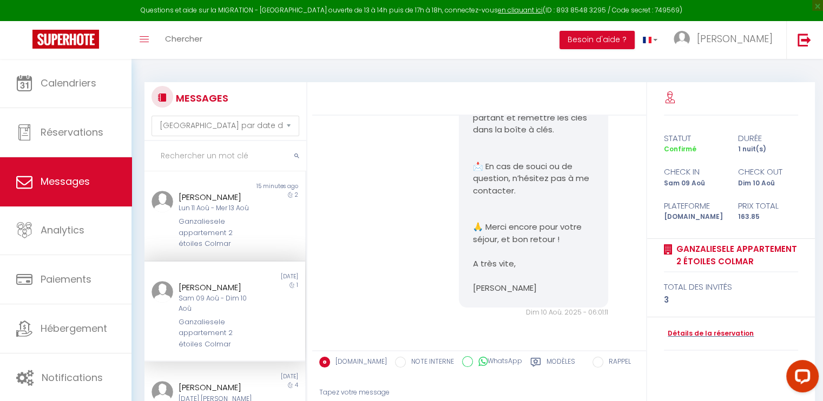
click at [530, 359] on icon at bounding box center [535, 362] width 11 height 11
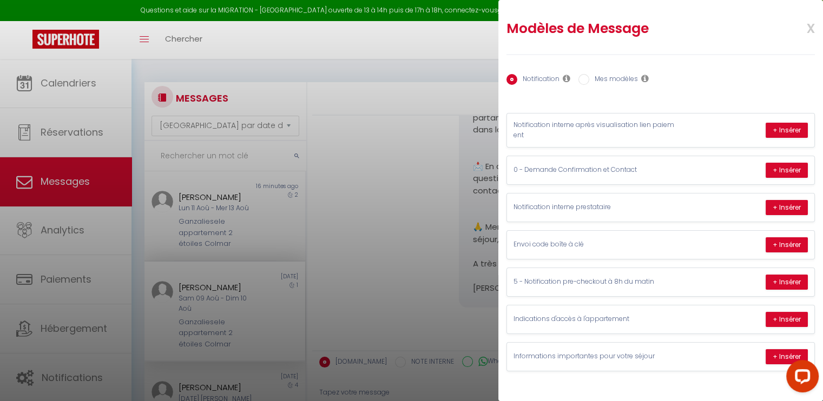
click at [585, 78] on input "Mes modèles" at bounding box center [583, 79] width 11 height 11
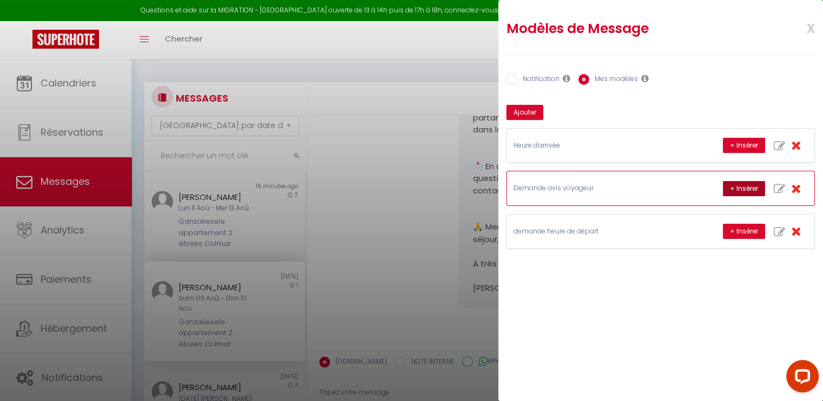
click at [737, 188] on button "+ Insérer" at bounding box center [744, 188] width 42 height 15
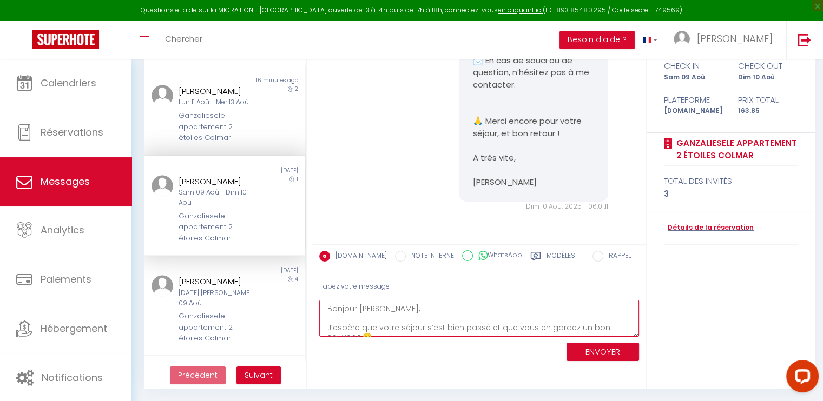
click at [432, 307] on textarea "Bonjour [PERSON_NAME], J’espère que votre séjour s’est bien passé et que vous e…" at bounding box center [479, 318] width 320 height 37
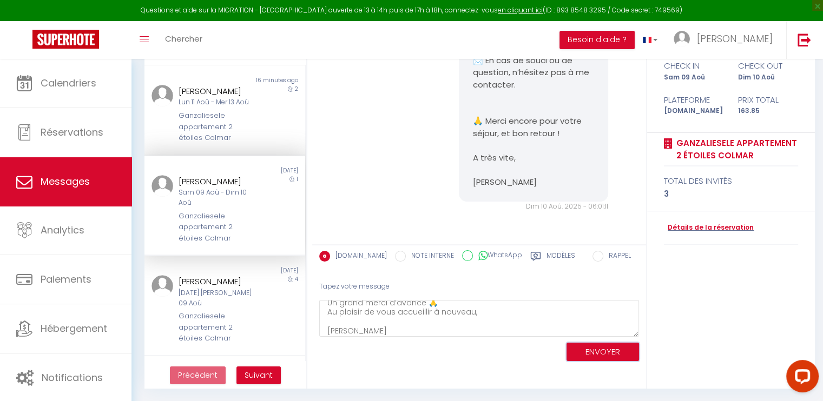
click at [599, 352] on button "ENVOYER" at bounding box center [602, 352] width 72 height 19
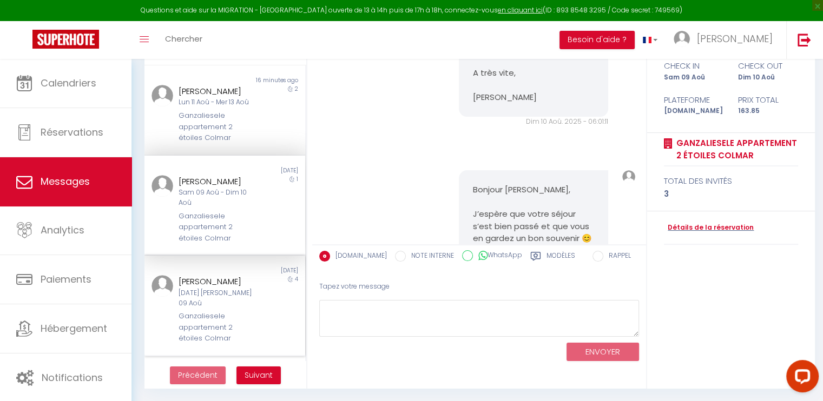
scroll to position [6259, 0]
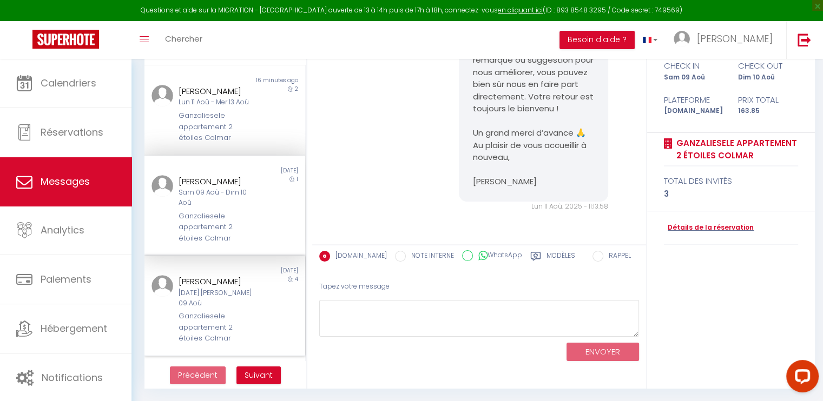
click at [246, 324] on div "Ganzaliesele appartement 2 étoiles Colmar" at bounding box center [218, 327] width 80 height 33
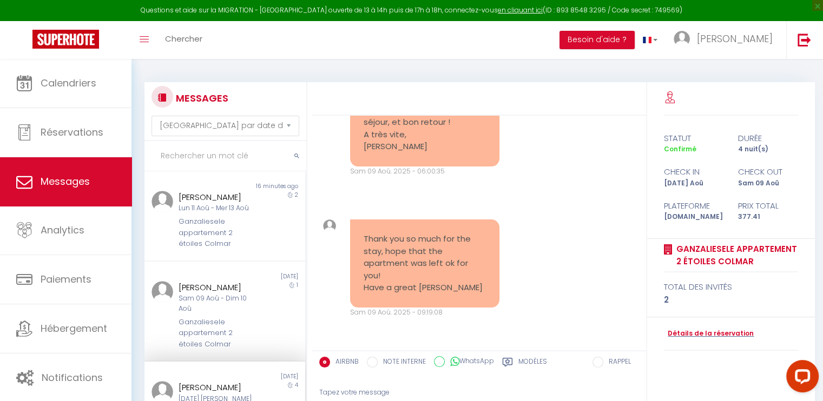
scroll to position [6376, 0]
click at [255, 313] on div "[PERSON_NAME] [PERSON_NAME] 09 Aoû - Dim 10 Aoû Ganzaliesele appartement 2 étoi…" at bounding box center [218, 315] width 94 height 69
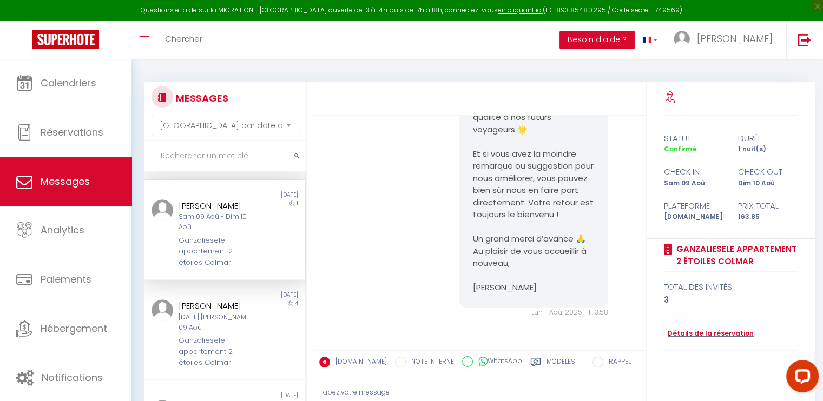
scroll to position [82, 0]
click at [266, 349] on div "4" at bounding box center [285, 333] width 40 height 69
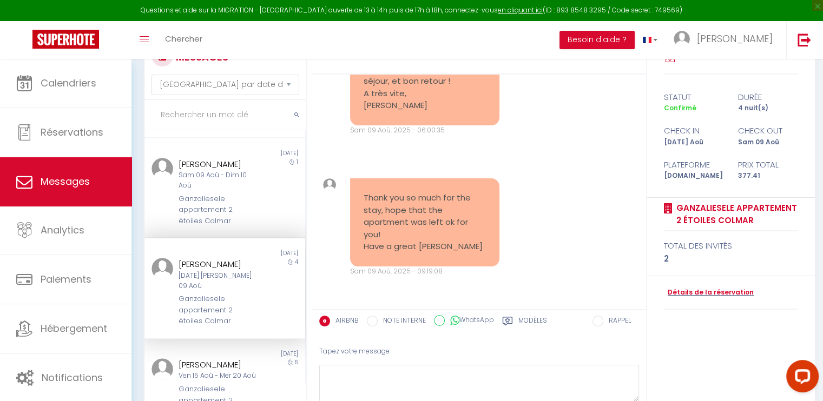
scroll to position [41, 0]
click at [532, 319] on label "Modèles" at bounding box center [532, 323] width 29 height 14
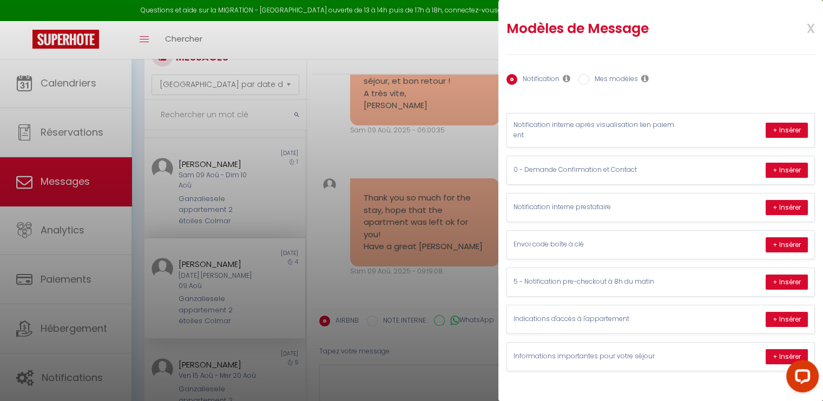
click at [582, 80] on input "Mes modèles" at bounding box center [583, 79] width 11 height 11
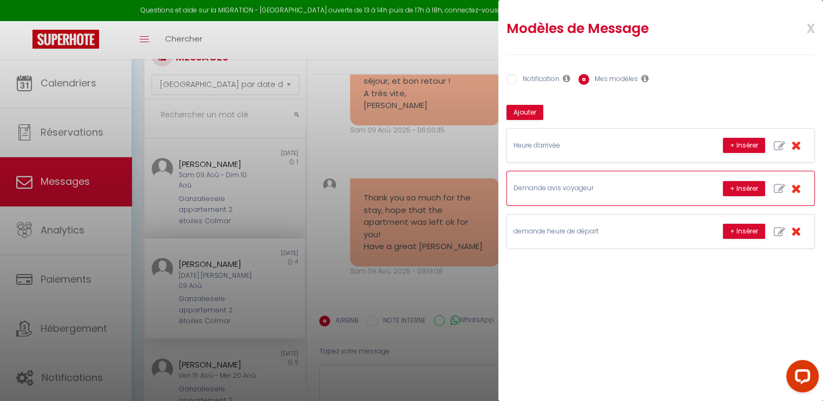
click at [606, 186] on p "Demande avis voyageur" at bounding box center [594, 188] width 162 height 10
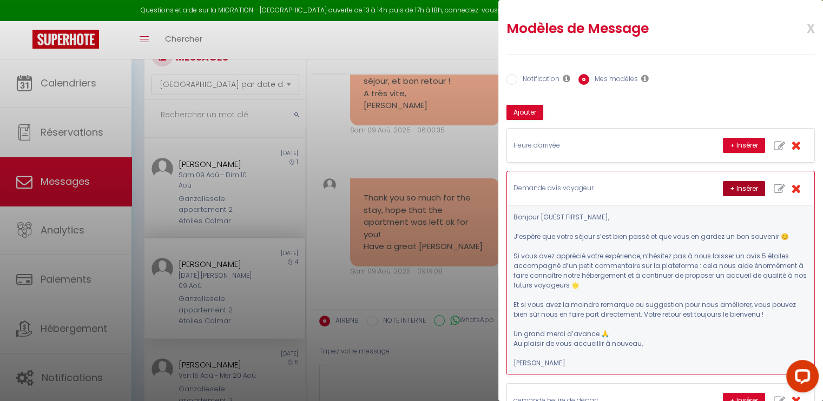
click at [731, 184] on button "+ Insérer" at bounding box center [744, 188] width 42 height 15
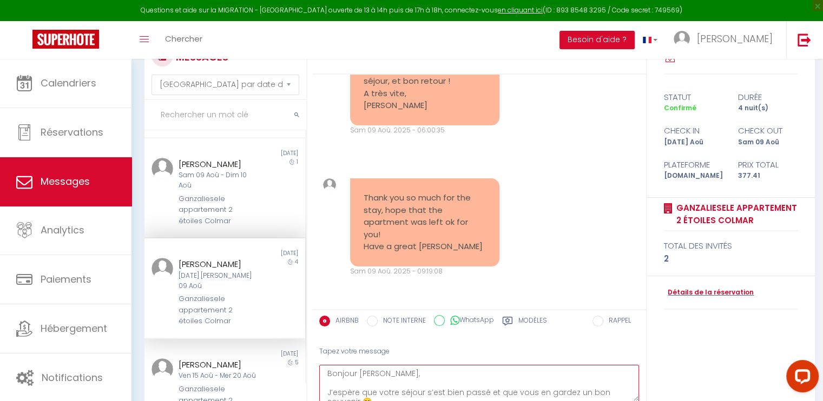
click at [514, 393] on textarea "Bonjour [PERSON_NAME], J’espère que votre séjour s’est bien passé et que vous e…" at bounding box center [479, 383] width 320 height 37
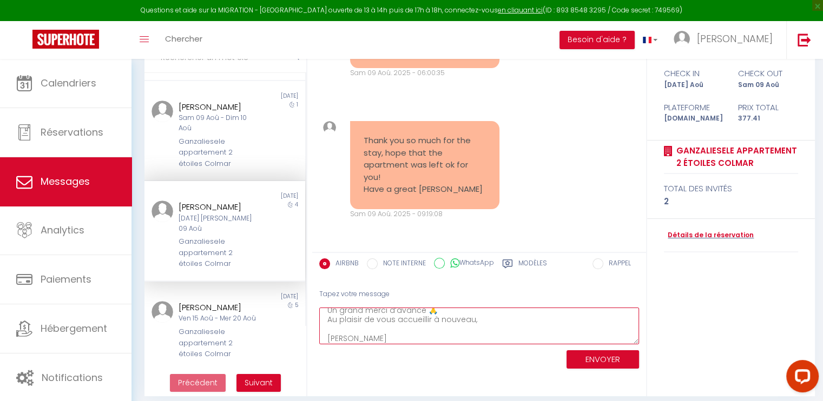
scroll to position [106, 0]
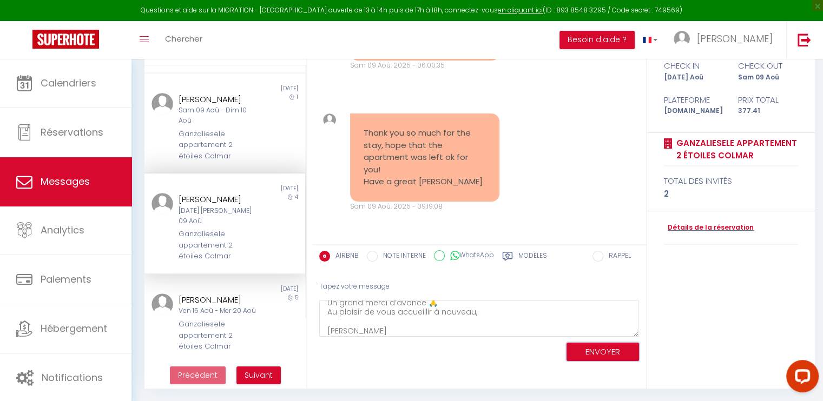
click at [608, 348] on button "ENVOYER" at bounding box center [602, 352] width 72 height 19
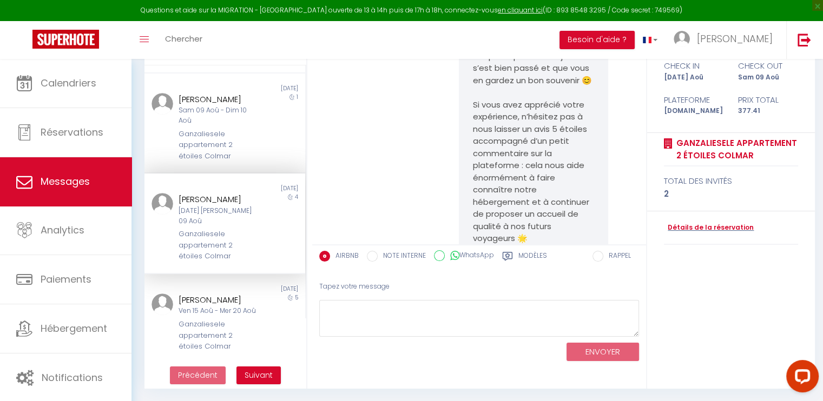
scroll to position [6858, 0]
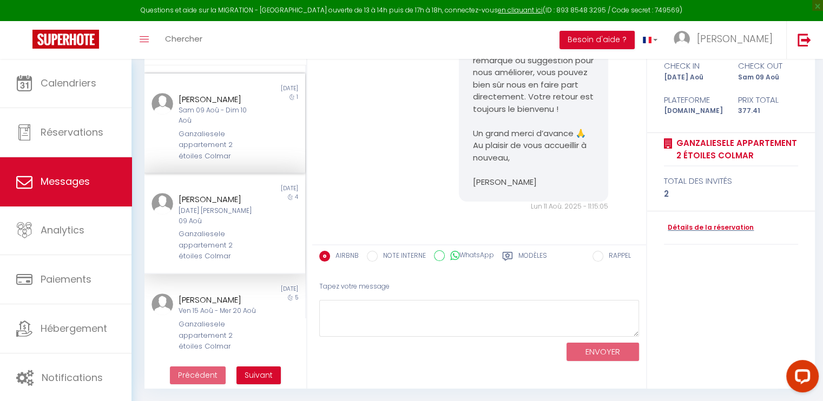
click at [268, 160] on div "1" at bounding box center [285, 127] width 40 height 69
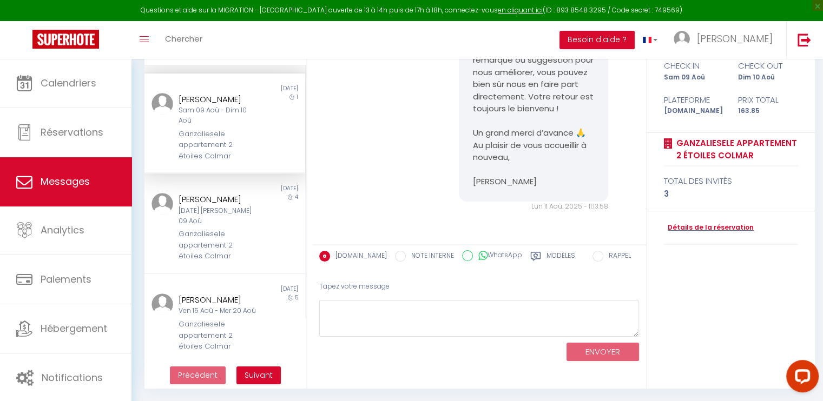
scroll to position [6258, 0]
click at [254, 321] on div "[PERSON_NAME] Ven 15 Aoû - Mer 20 Aoû Ganzaliesele appartement 2 étoiles Colmar" at bounding box center [218, 323] width 94 height 59
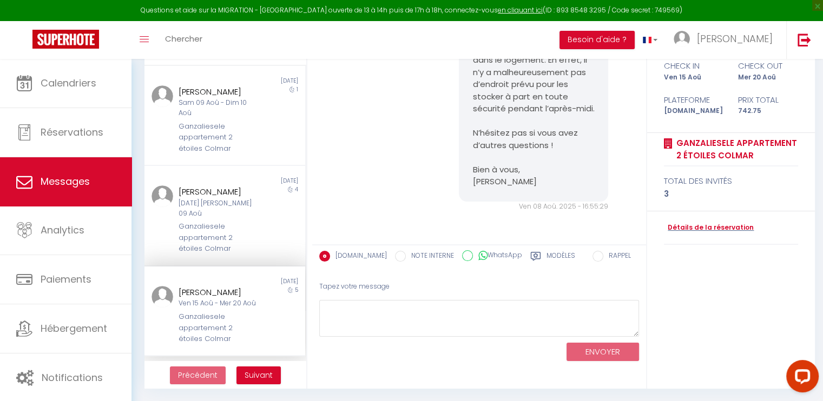
scroll to position [90, 0]
click at [254, 323] on div "[PERSON_NAME] Ven 15 Aoû - Mer 20 Aoû Ganzaliesele appartement 2 étoiles Colmar" at bounding box center [218, 315] width 94 height 59
click at [251, 333] on div "Ganzaliesele appartement 2 étoiles Colmar" at bounding box center [218, 327] width 80 height 33
click at [221, 339] on div "Ganzaliesele appartement 2 étoiles Colmar" at bounding box center [218, 327] width 80 height 33
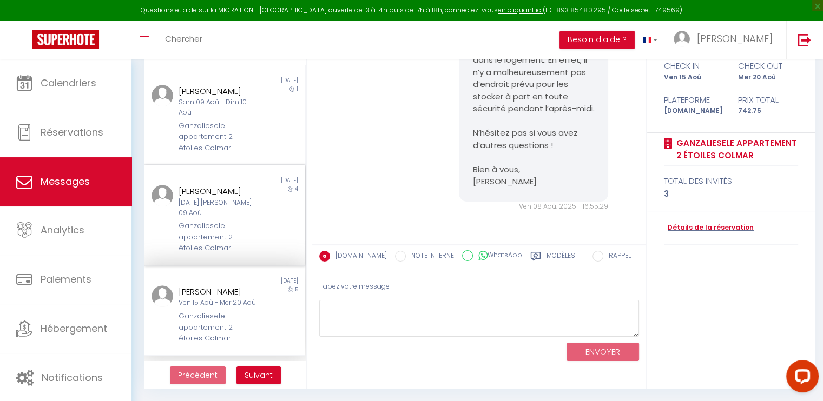
click at [254, 231] on div "[PERSON_NAME] [DATE] Aoû - Sam 09 [PERSON_NAME] appartement 2 étoiles Colmar" at bounding box center [218, 219] width 94 height 69
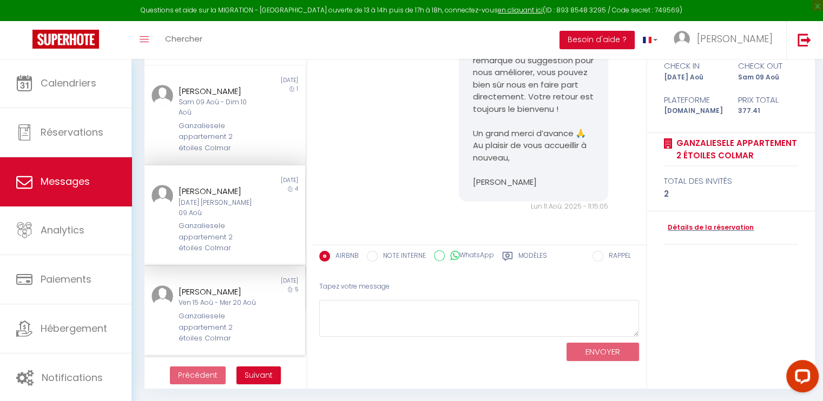
click at [253, 315] on div "[PERSON_NAME] Ven 15 Aoû - Mer 20 Aoû Ganzaliesele appartement 2 étoiles Colmar" at bounding box center [218, 315] width 94 height 59
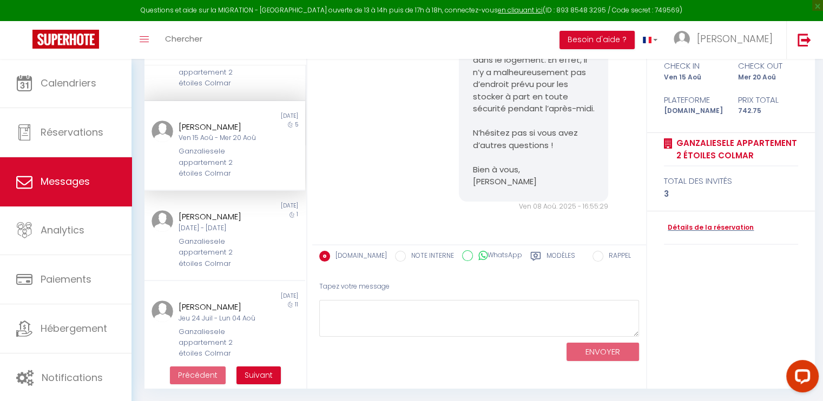
scroll to position [261, 0]
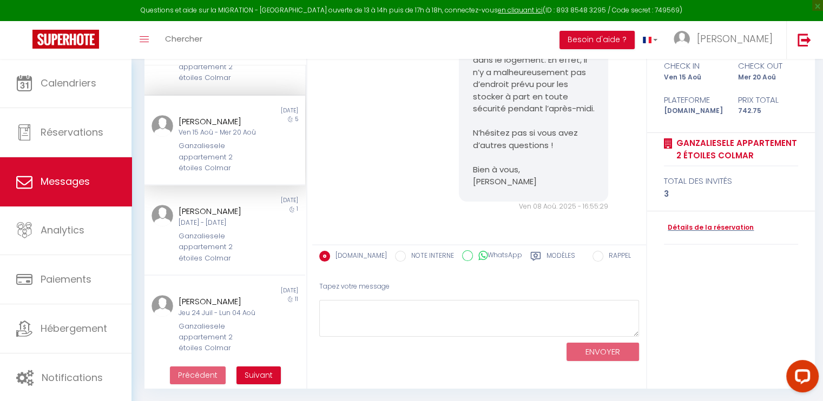
click at [265, 166] on div "5" at bounding box center [285, 144] width 40 height 59
click at [220, 174] on div "Ganzaliesele appartement 2 étoiles Colmar" at bounding box center [218, 157] width 80 height 33
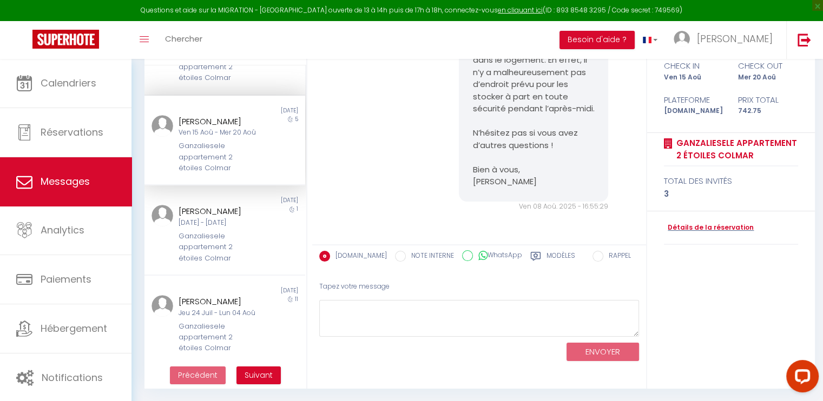
click at [220, 174] on div "Ganzaliesele appartement 2 étoiles Colmar" at bounding box center [218, 157] width 80 height 33
click at [265, 248] on div "1" at bounding box center [285, 234] width 40 height 59
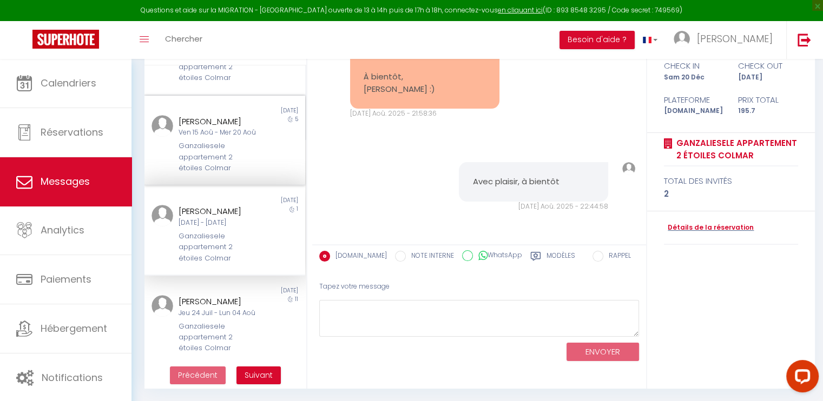
click at [256, 166] on div "[PERSON_NAME] Ven 15 Aoû - Mer 20 Aoû Ganzaliesele appartement 2 étoiles Colmar" at bounding box center [218, 144] width 94 height 59
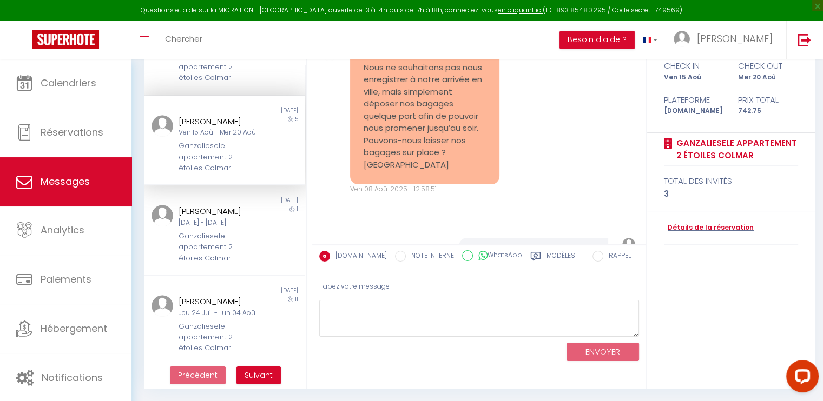
scroll to position [764, 0]
click at [268, 333] on div "11" at bounding box center [285, 324] width 40 height 59
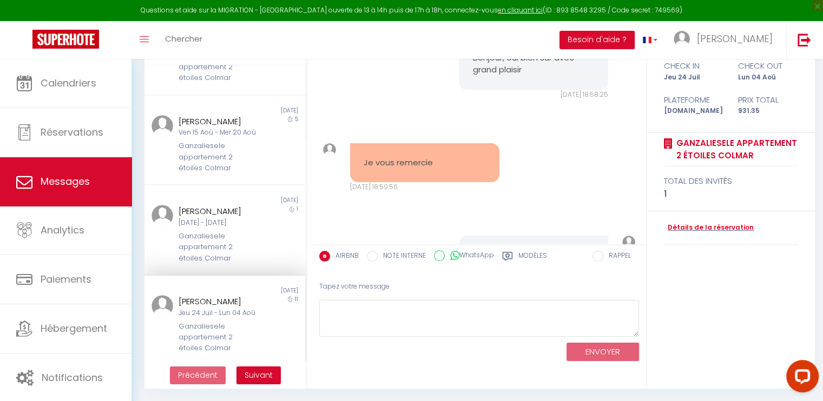
scroll to position [4935, 0]
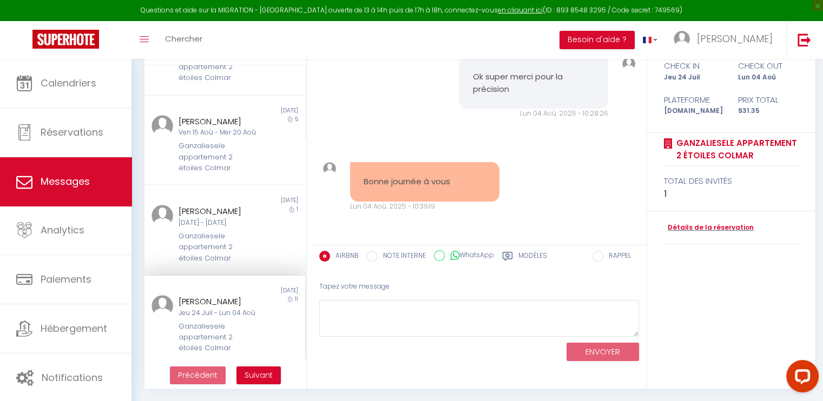
click at [250, 319] on div "Jeu 24 Juil - Lun 04 Aoû" at bounding box center [218, 313] width 80 height 10
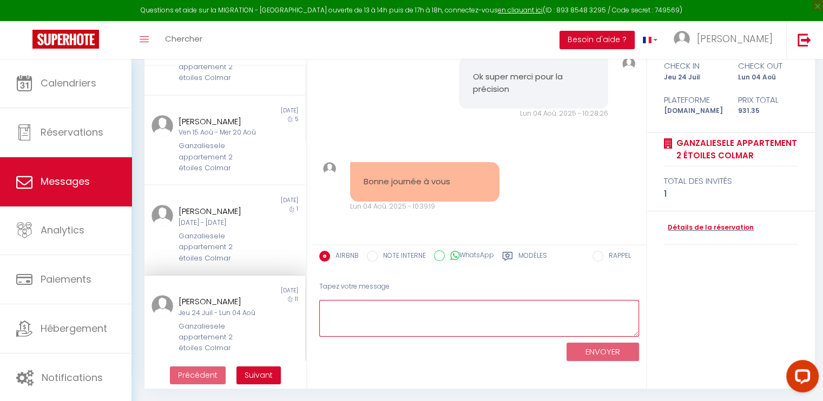
click at [407, 311] on textarea at bounding box center [479, 318] width 320 height 37
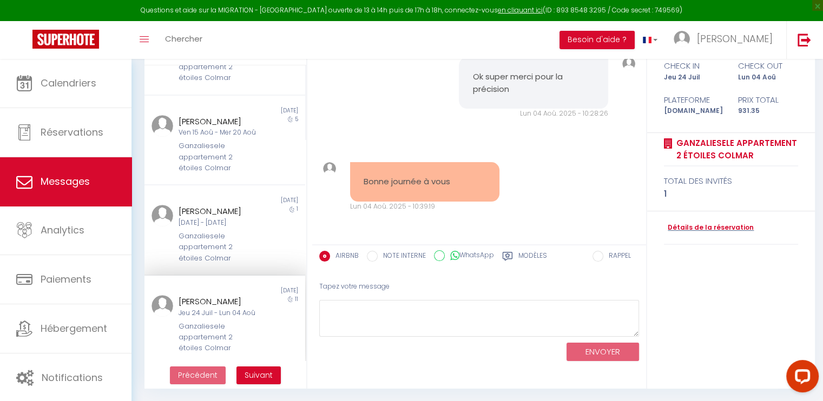
click at [513, 258] on icon at bounding box center [507, 256] width 11 height 11
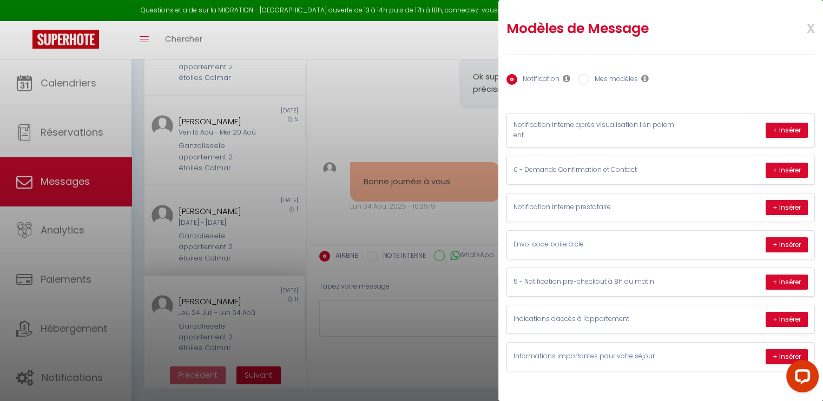
click at [427, 324] on div at bounding box center [411, 200] width 823 height 401
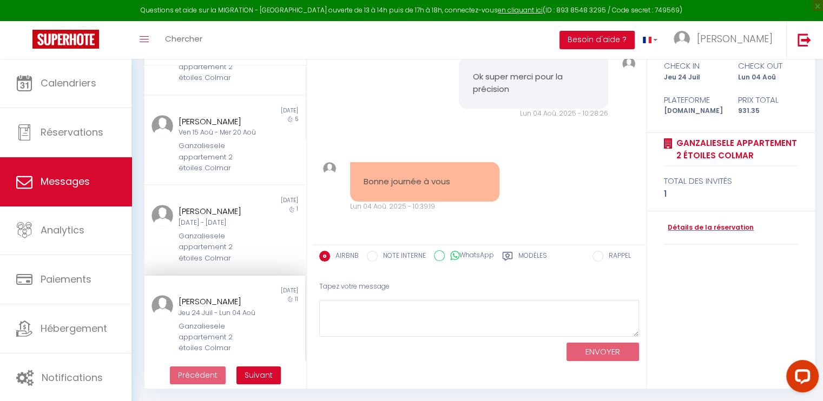
click at [538, 255] on label "Modèles" at bounding box center [532, 258] width 29 height 14
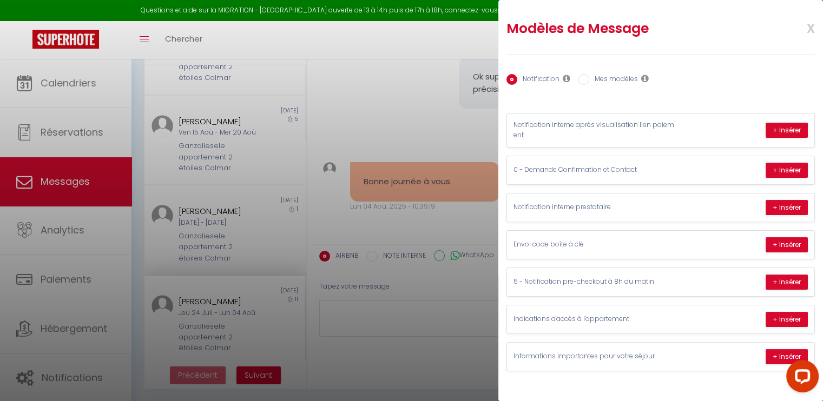
click at [582, 80] on input "Mes modèles" at bounding box center [583, 79] width 11 height 11
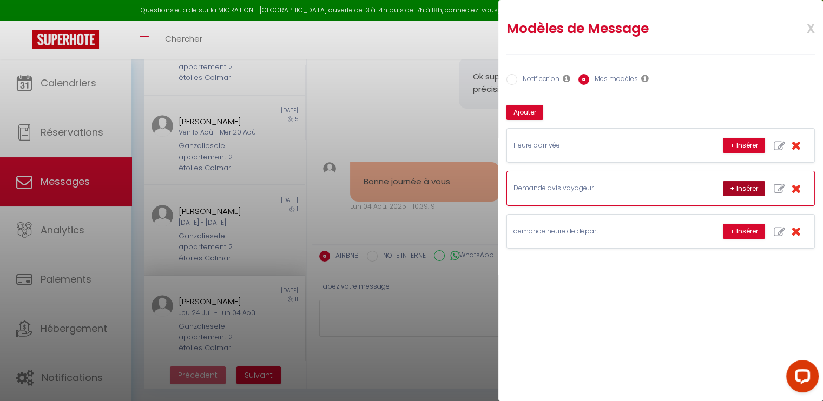
click at [740, 186] on button "+ Insérer" at bounding box center [744, 188] width 42 height 15
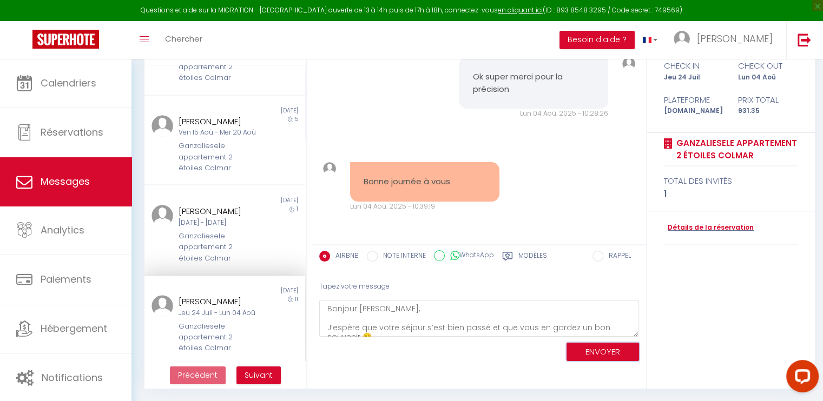
click at [613, 350] on button "ENVOYER" at bounding box center [602, 352] width 72 height 19
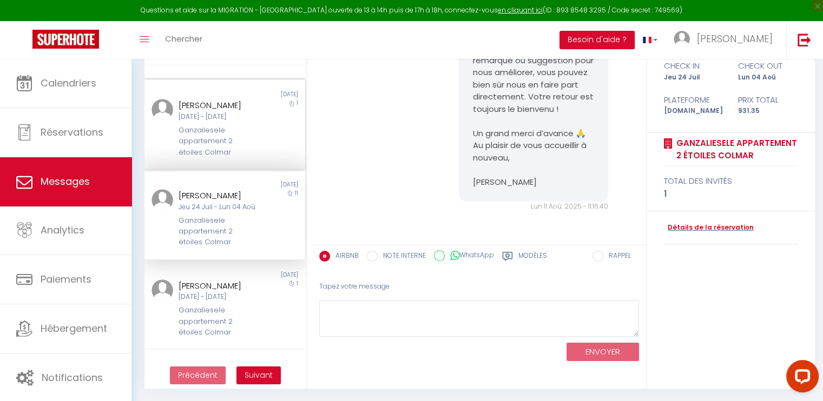
scroll to position [371, 0]
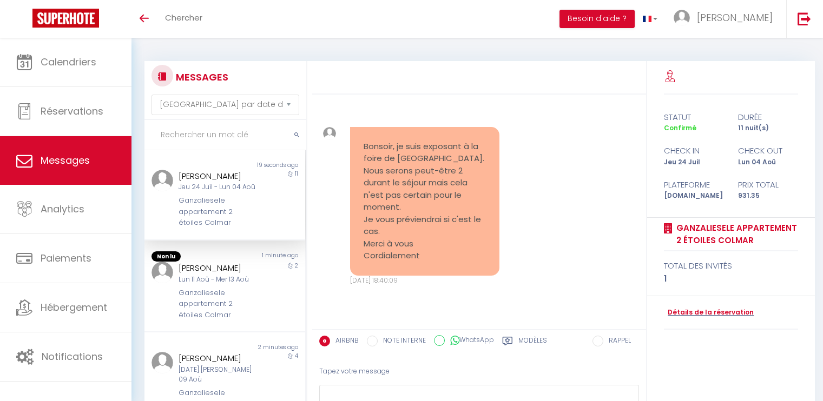
select select "message"
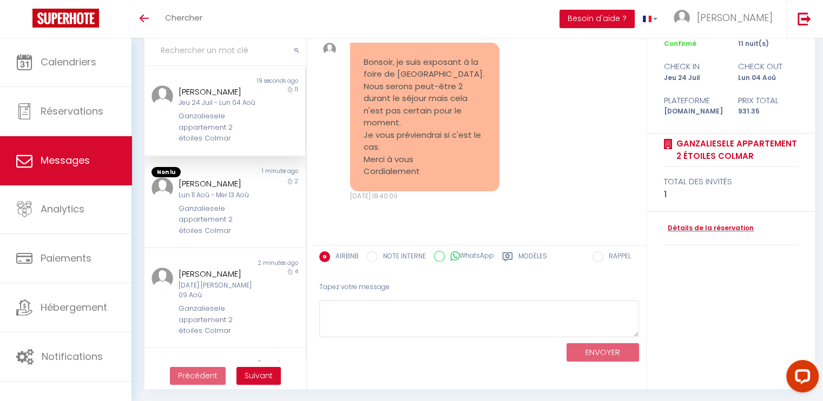
scroll to position [5417, 0]
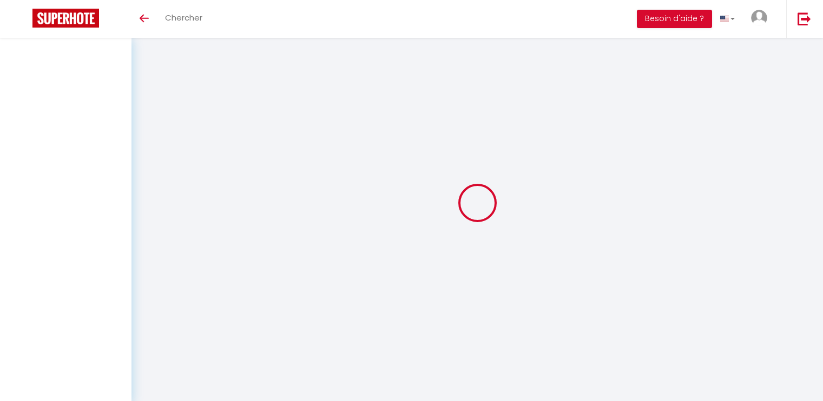
select select "message"
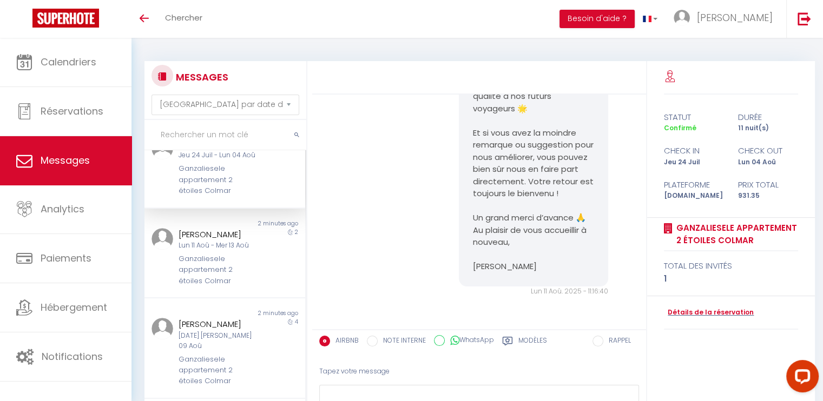
scroll to position [35, 0]
click at [244, 238] on div "Lun 11 Aoû - Mer 13 Aoû" at bounding box center [218, 243] width 80 height 10
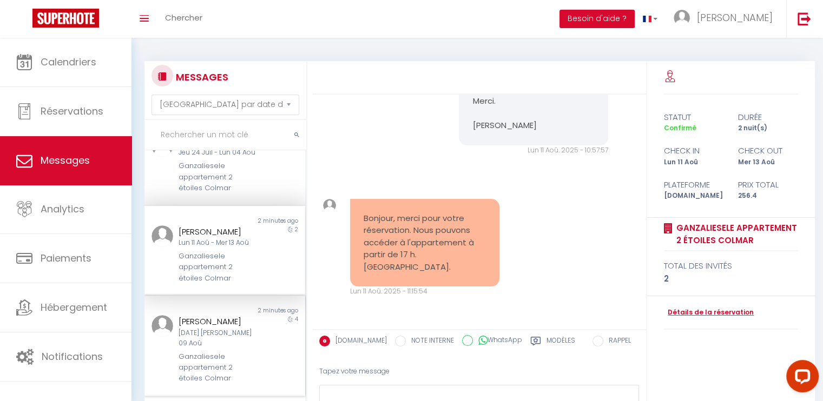
click at [266, 348] on div "4" at bounding box center [285, 349] width 40 height 69
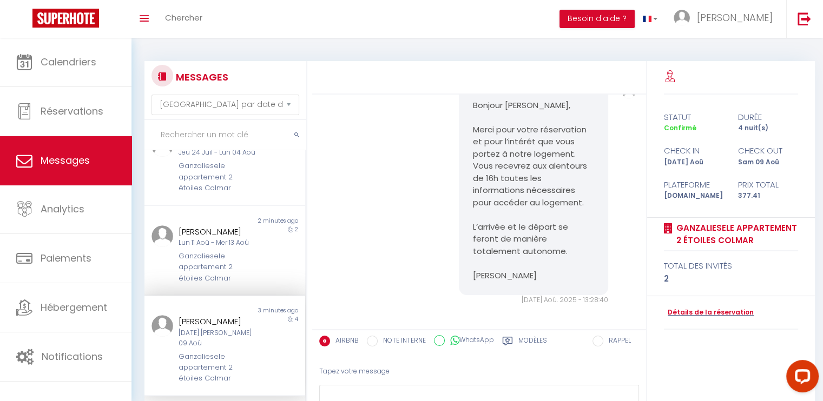
scroll to position [717, 0]
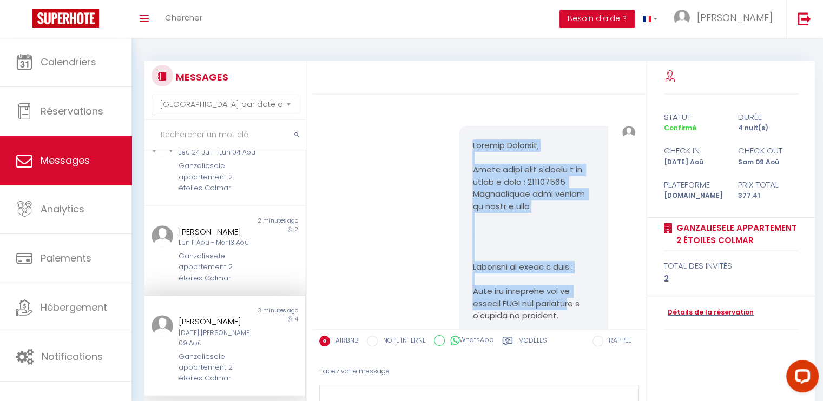
drag, startPoint x: 469, startPoint y: 152, endPoint x: 573, endPoint y: 326, distance: 202.0
click at [573, 326] on div "To protect your payment, always communicate and pay through the Airbnb website …" at bounding box center [479, 212] width 334 height 235
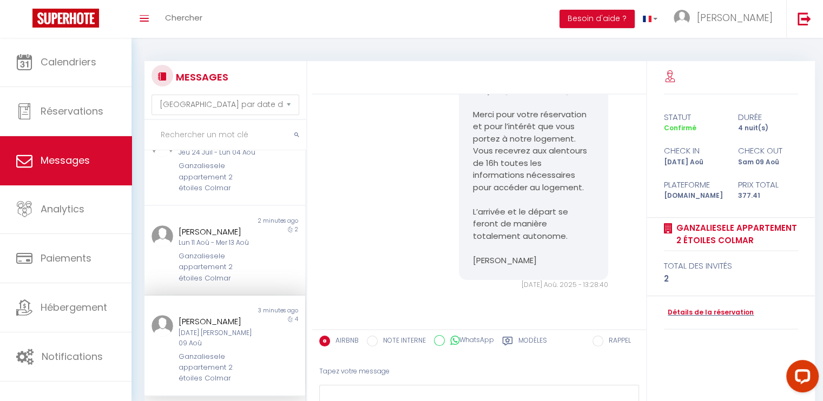
scroll to position [731, 0]
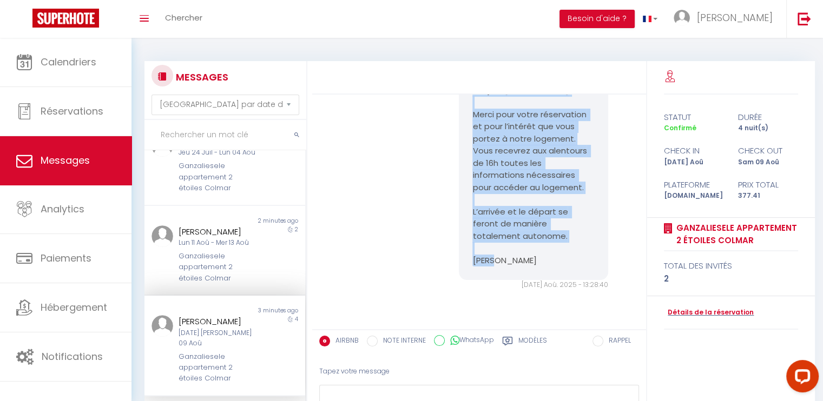
drag, startPoint x: 468, startPoint y: 140, endPoint x: 535, endPoint y: 315, distance: 188.1
click at [535, 281] on div "Bonjour Scarlett, Merci pour votre réservation et pour l’intérêt que vous porte…" at bounding box center [533, 176] width 149 height 210
copy pre "Bonjour Scarlett, Merci pour votre réservation et pour l’intérêt que vous porte…"
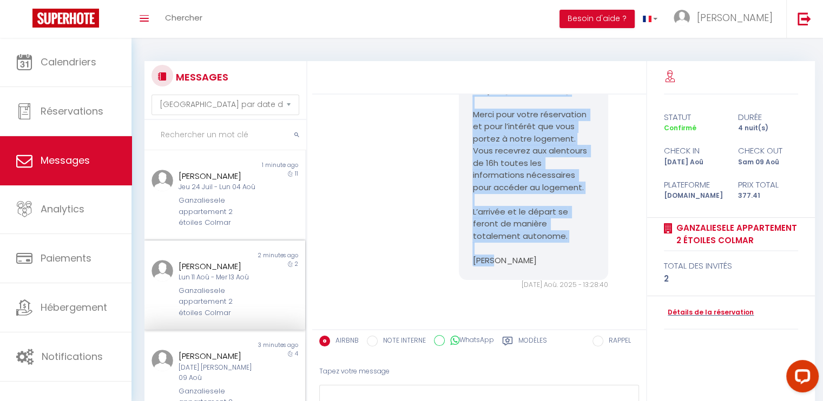
scroll to position [0, 0]
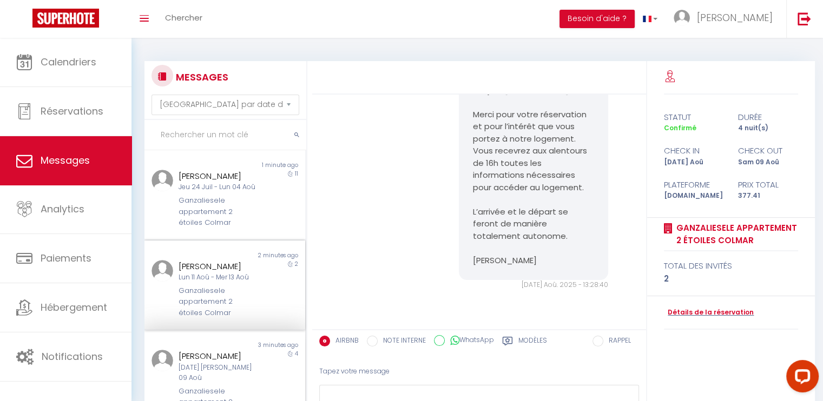
click at [272, 285] on div "2" at bounding box center [285, 289] width 40 height 59
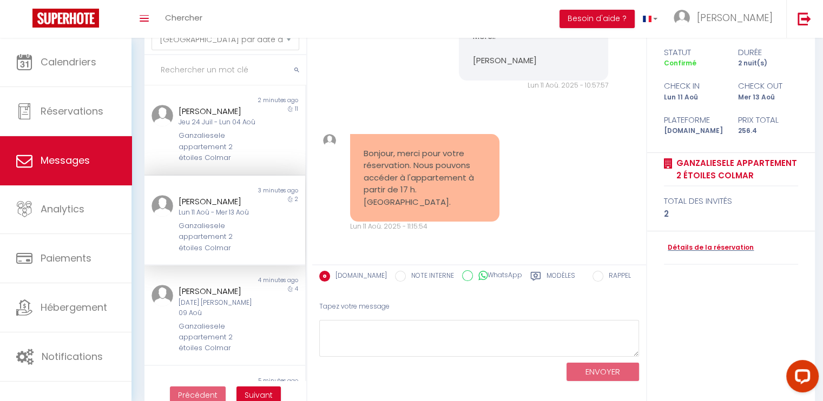
scroll to position [68, 0]
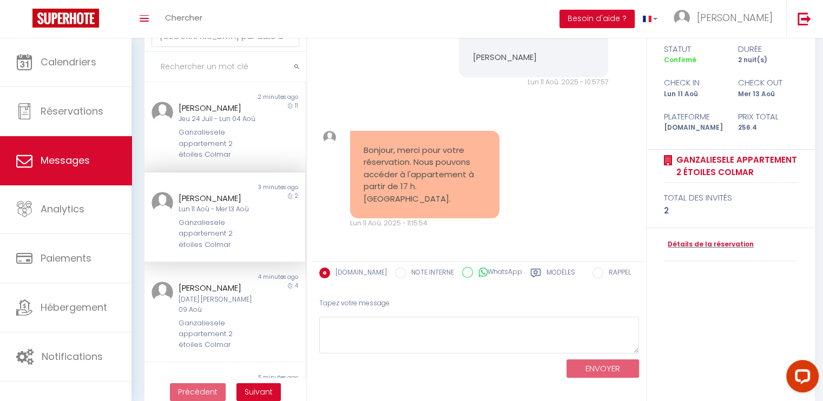
click at [530, 274] on icon at bounding box center [535, 273] width 11 height 11
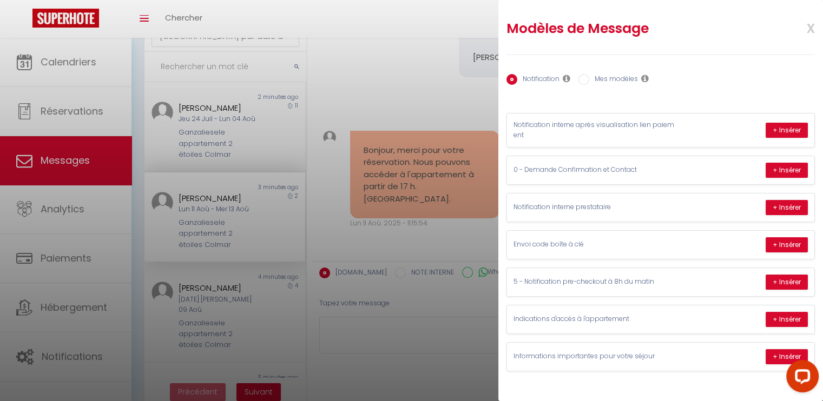
click at [583, 82] on input "Mes modèles" at bounding box center [583, 79] width 11 height 11
radio input "true"
radio input "false"
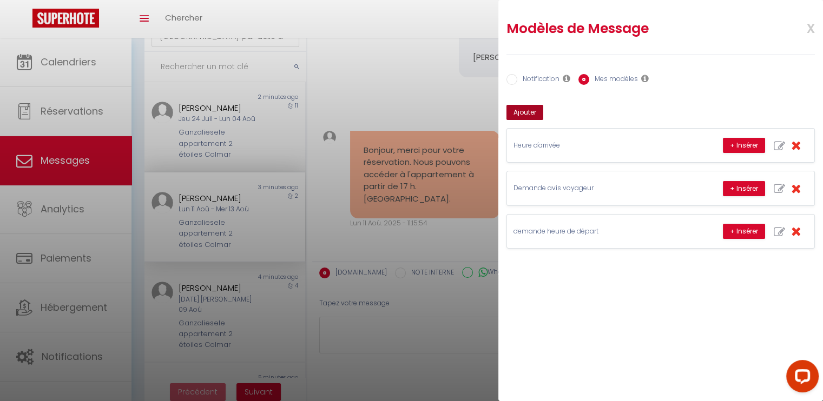
click at [530, 112] on button "Ajouter" at bounding box center [524, 112] width 37 height 15
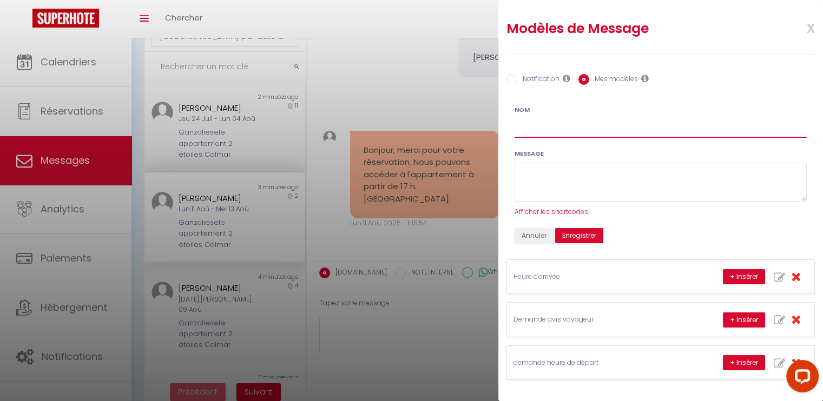
click at [527, 134] on input "Nom" at bounding box center [660, 127] width 292 height 19
type input "information sur l'accès du logement"
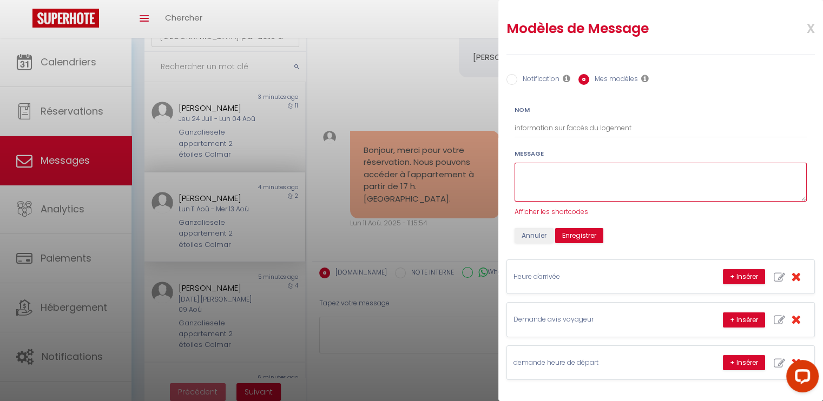
click at [540, 172] on textarea at bounding box center [660, 182] width 292 height 39
paste textarea "Bonjour [PERSON_NAME], Merci pour votre réservation et pour l’intérêt que vous …"
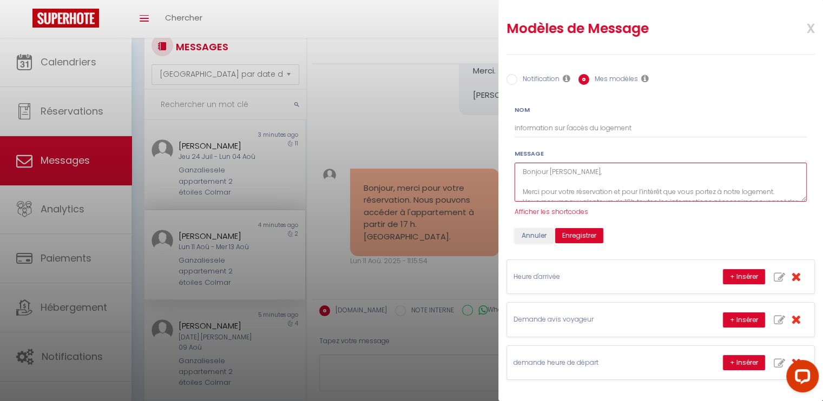
scroll to position [31, 0]
click at [573, 174] on textarea "Bonjour [PERSON_NAME], Merci pour votre réservation et pour l’intérêt que vous …" at bounding box center [660, 182] width 292 height 39
type textarea "Bonjour , Merci pour votre réservation et pour l’intérêt que vous portez à notr…"
click at [561, 213] on span "Afficher les shortcodes" at bounding box center [551, 211] width 74 height 9
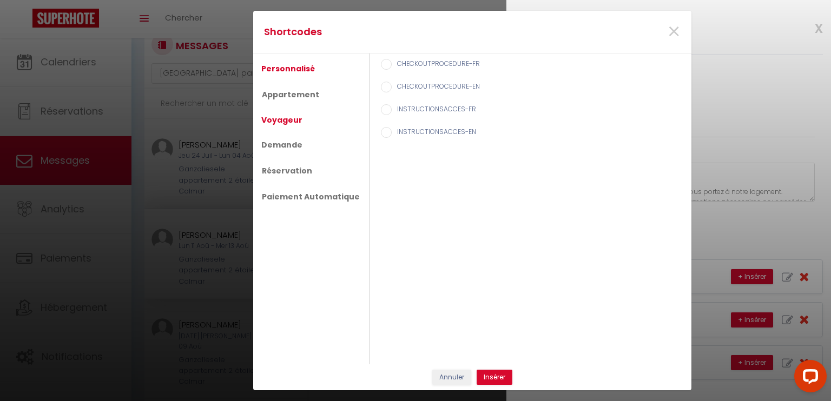
click at [270, 118] on link "Voyageur" at bounding box center [282, 119] width 52 height 19
click at [381, 87] on input "Prénom du voyageur" at bounding box center [386, 87] width 11 height 11
radio input "true"
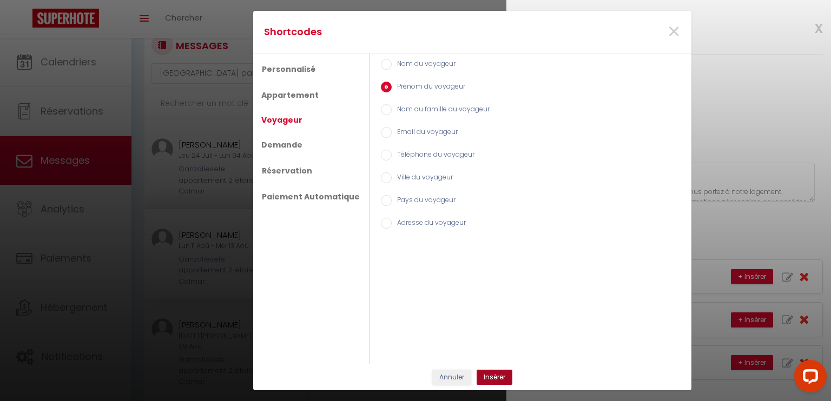
click at [505, 374] on button "Insérer" at bounding box center [495, 377] width 36 height 15
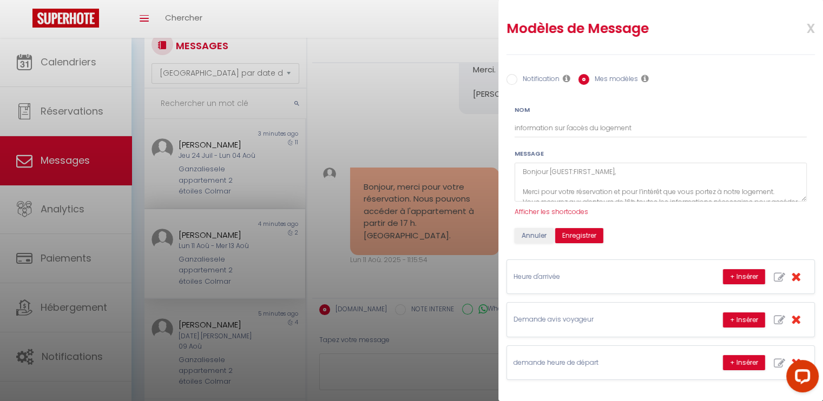
scroll to position [276, 0]
click at [638, 188] on textarea "Bonjour [GUEST:FIRST_NAME], Merci pour votre réservation et pour l’intérêt que …" at bounding box center [660, 182] width 292 height 39
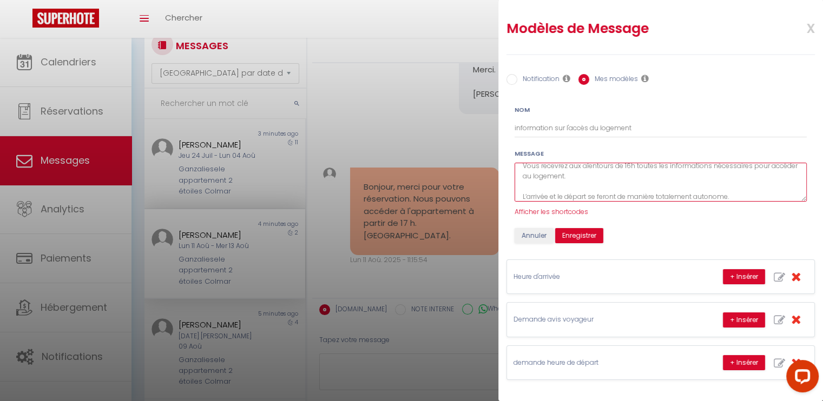
scroll to position [47, 0]
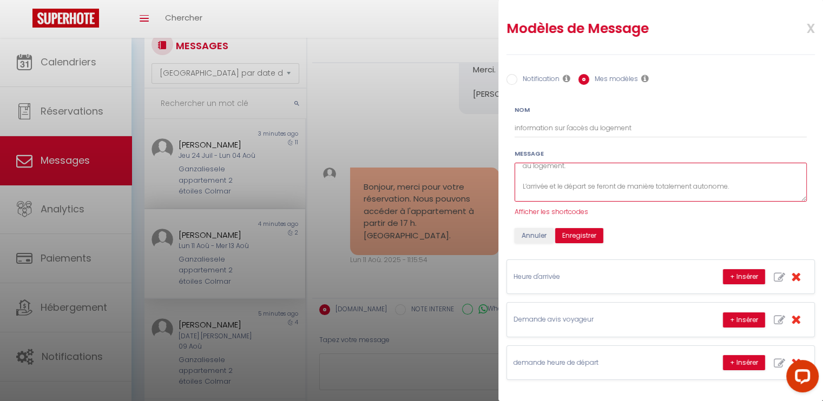
click at [549, 188] on textarea "Bonjour [GUEST:FIRST_NAME], Merci pour votre réservation et pour l’intérêt que …" at bounding box center [660, 182] width 292 height 39
click at [604, 188] on textarea "Bonjour [GUEST:FIRST_NAME], Merci pour votre réservation et pour l’intérêt que …" at bounding box center [660, 182] width 292 height 39
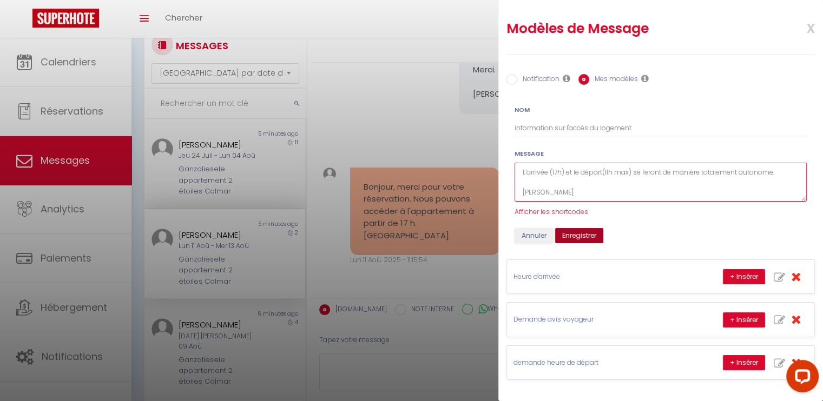
type textarea "Bonjour [GUEST:FIRST_NAME], Merci pour votre réservation et pour l’intérêt que …"
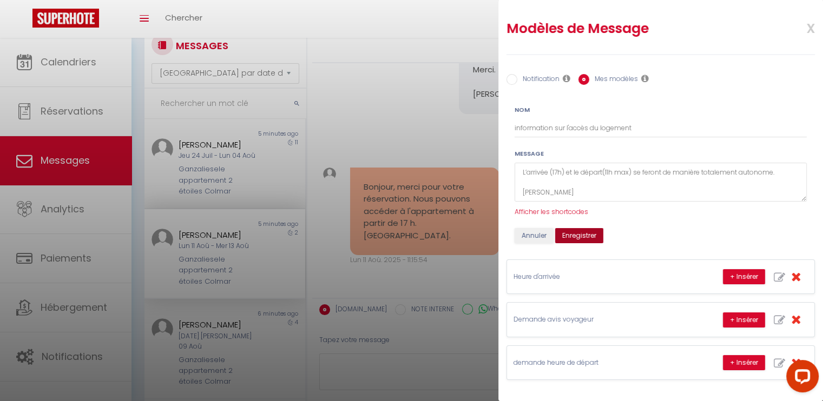
click at [586, 232] on button "Enregistrer" at bounding box center [579, 235] width 48 height 15
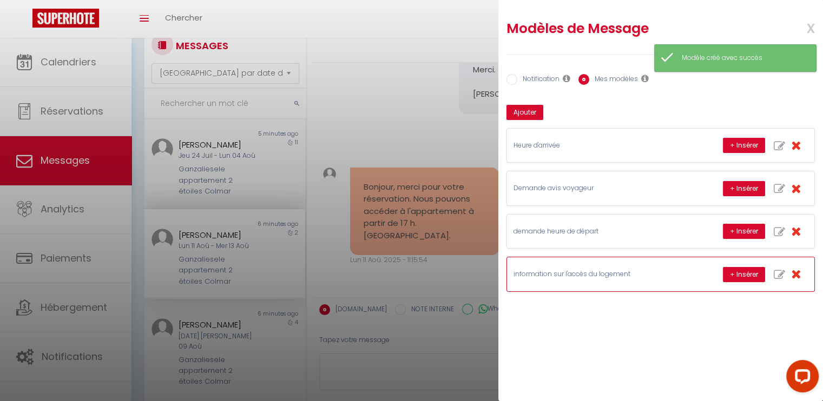
click at [604, 274] on p "information sur l'accès du logement" at bounding box center [594, 274] width 162 height 10
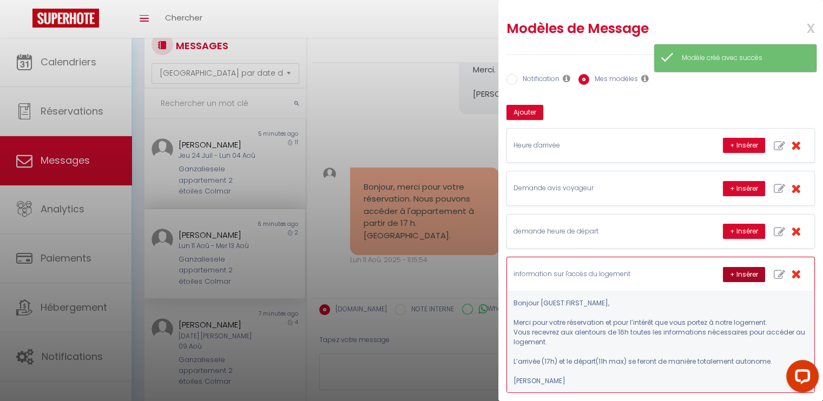
click at [730, 270] on button "+ Insérer" at bounding box center [744, 274] width 42 height 15
type textarea "Bonjour Antonella, Merci pour votre réservation et pour l’intérêt que vous port…"
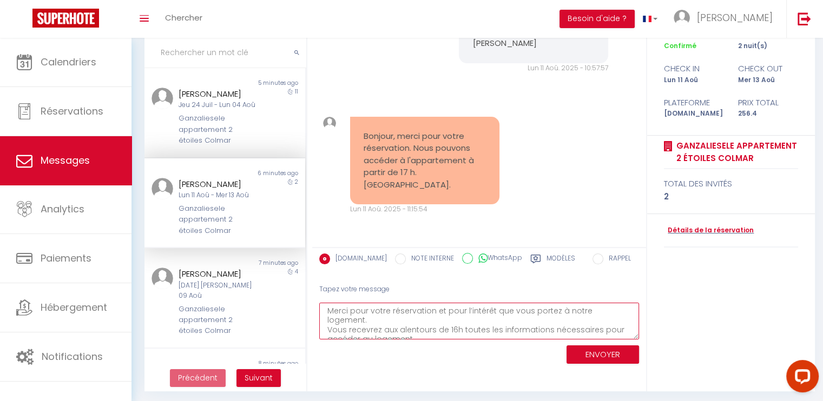
scroll to position [84, 0]
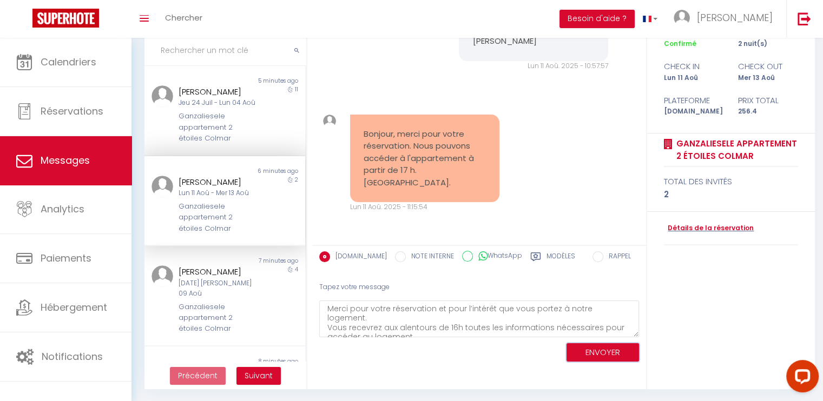
click at [604, 351] on button "ENVOYER" at bounding box center [602, 352] width 72 height 19
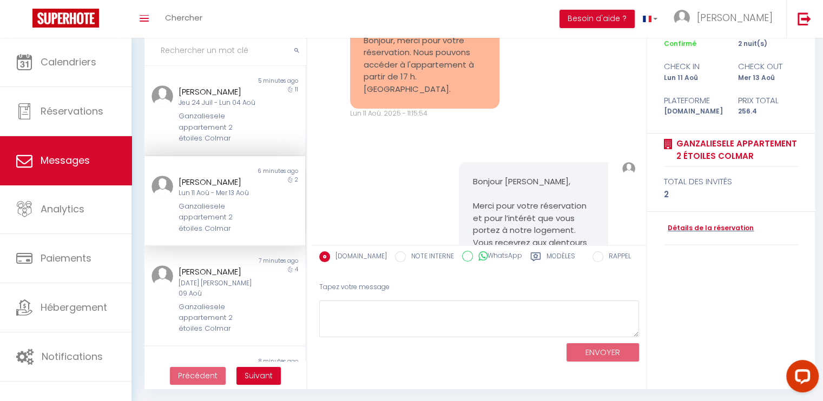
scroll to position [346, 0]
click at [267, 289] on div "4" at bounding box center [285, 300] width 40 height 69
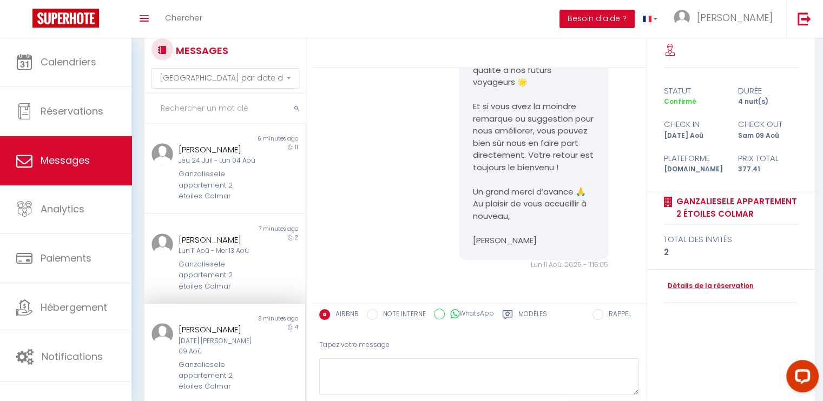
scroll to position [11, 0]
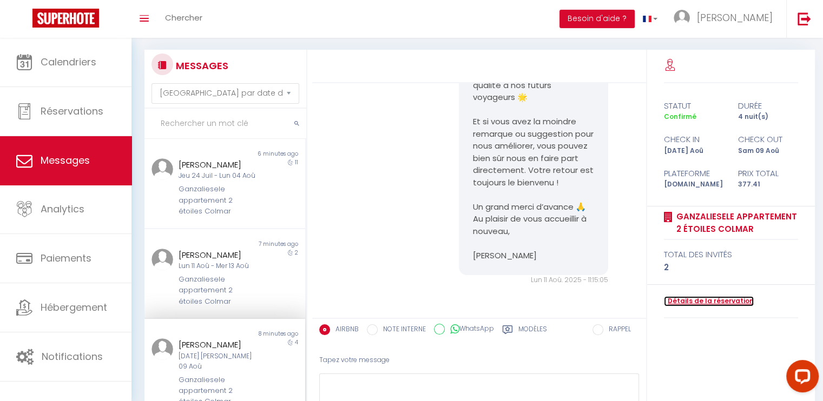
click at [700, 302] on link "Détails de la réservation" at bounding box center [709, 301] width 90 height 10
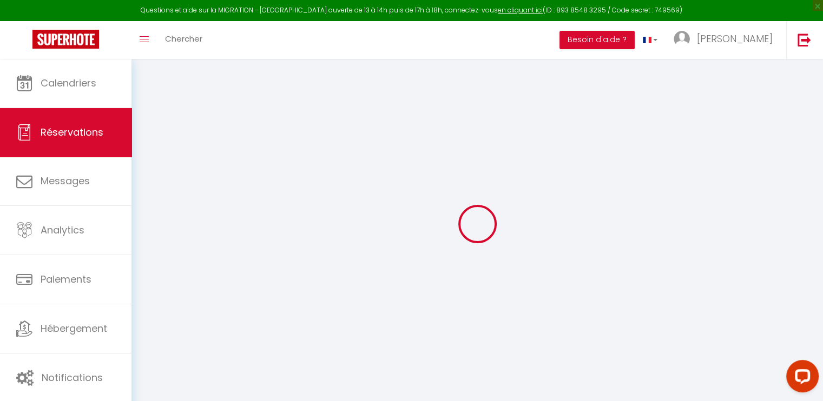
type input "Scarlett"
type input "Ludlow"
type input "c3tdaku3dxnjbhvr3htuja7j0n5l@reply.superhote.com"
type input "+447487271998"
select select
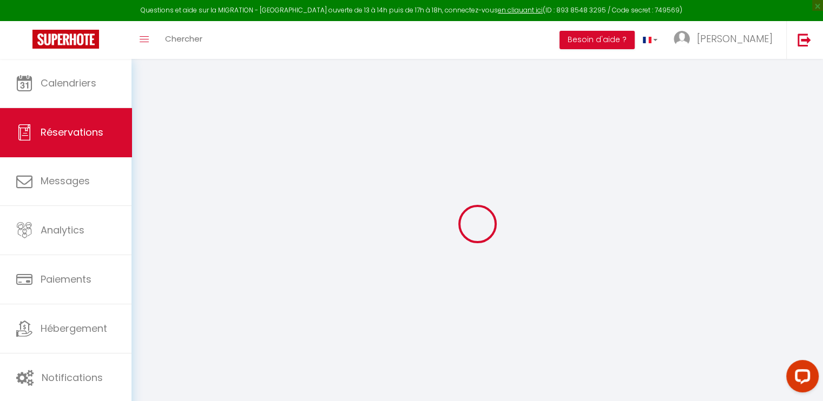
type input "66.35"
select select "69300"
select select "1"
select select
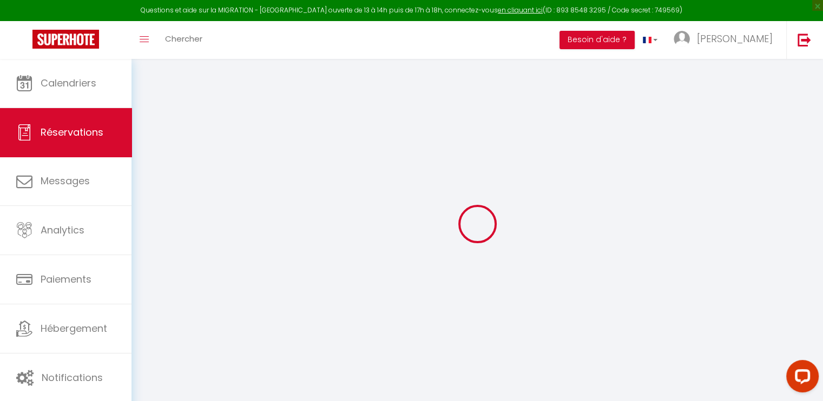
type input "2"
select select "12"
select select
type input "318.6"
checkbox input "false"
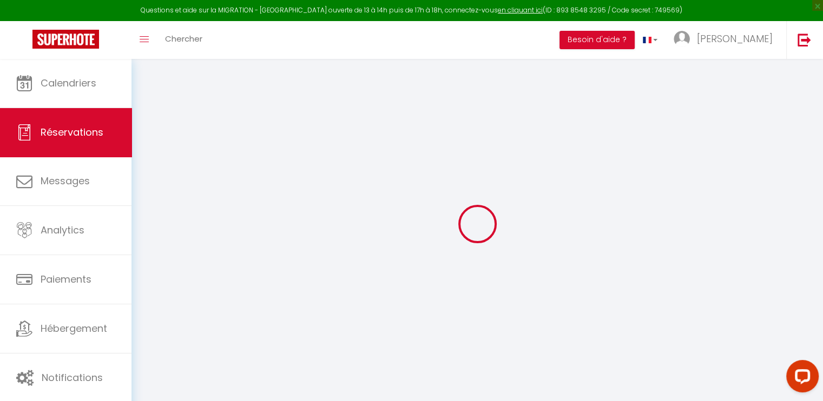
type input "0"
select select "1"
type input "46"
type input "0"
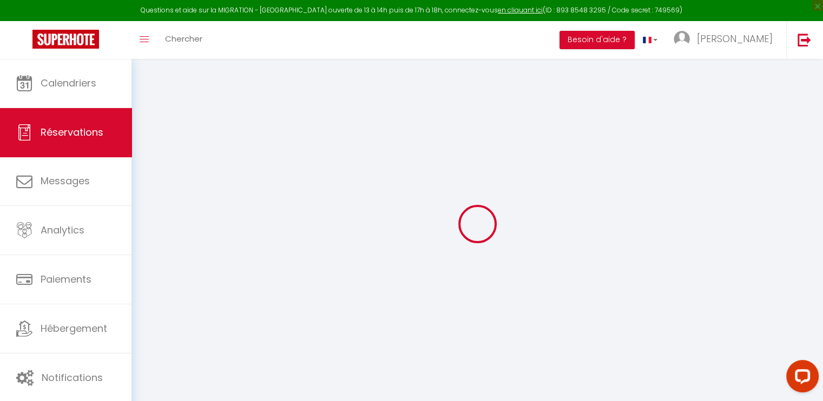
select select
select select "15"
checkbox input "false"
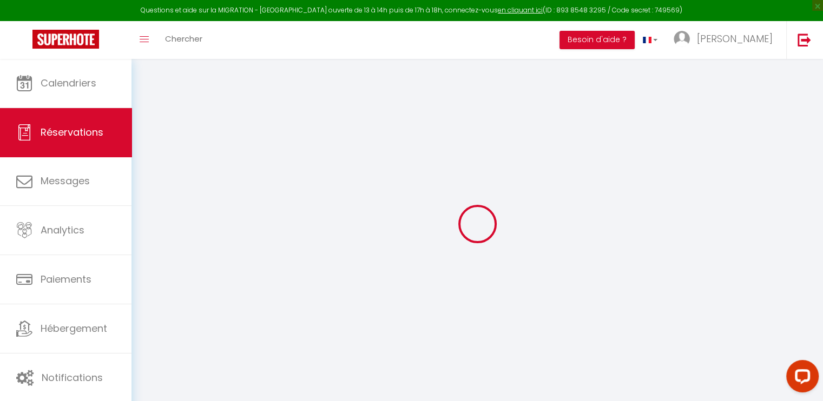
select select
checkbox input "false"
select select
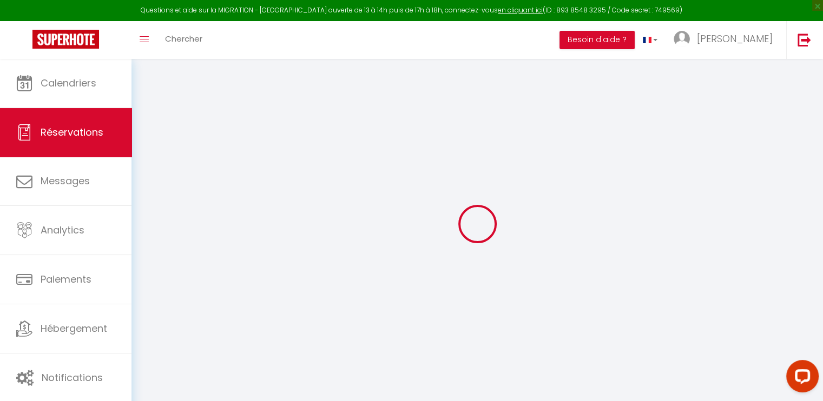
select select
checkbox input "false"
select select
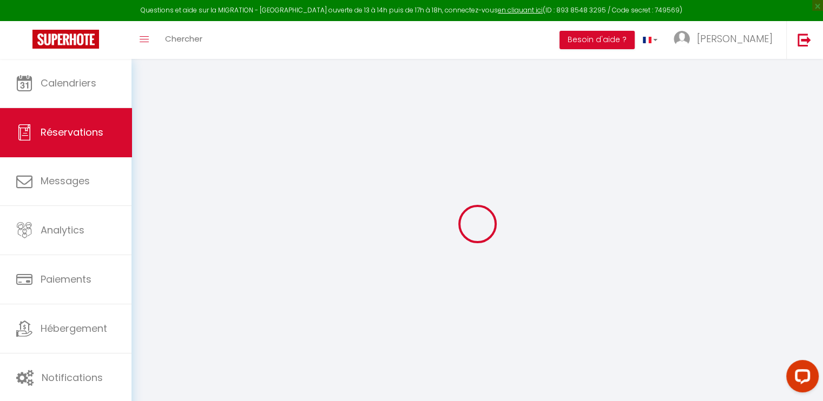
select select
checkbox input "false"
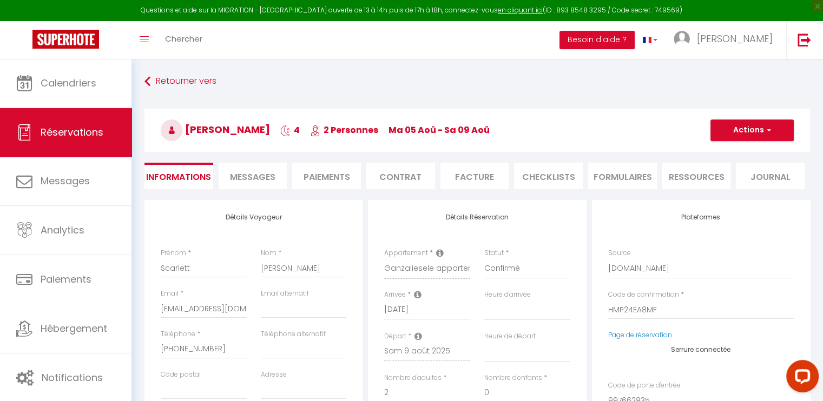
select select
type input "50"
type input "8.81"
select select
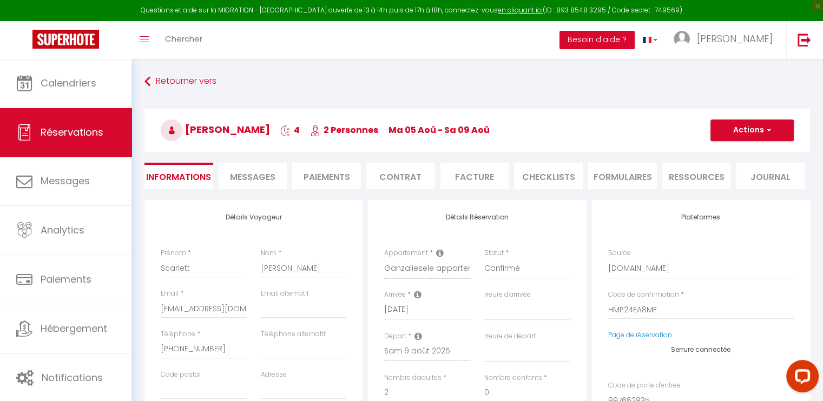
checkbox input "false"
select select
checkbox input "false"
select select
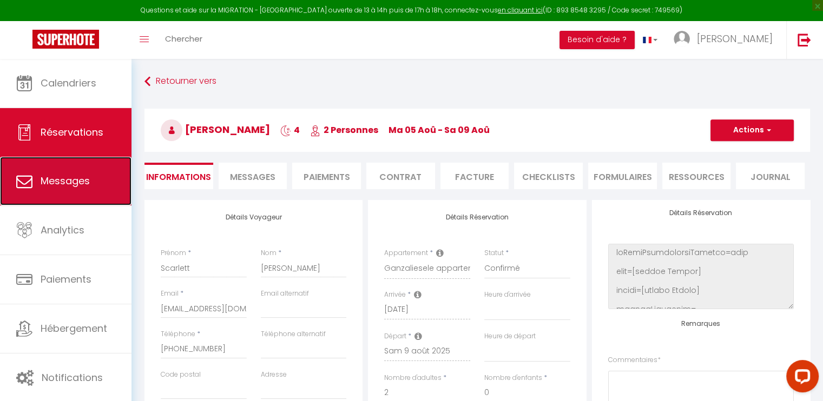
click at [93, 173] on link "Messages" at bounding box center [65, 181] width 131 height 49
select select "message"
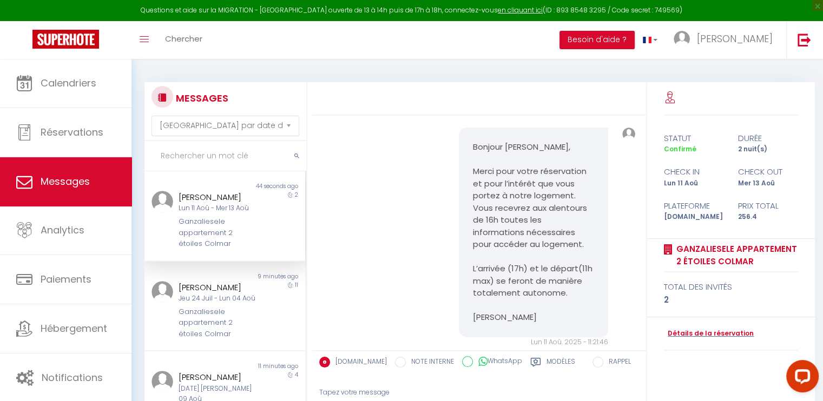
scroll to position [484, 0]
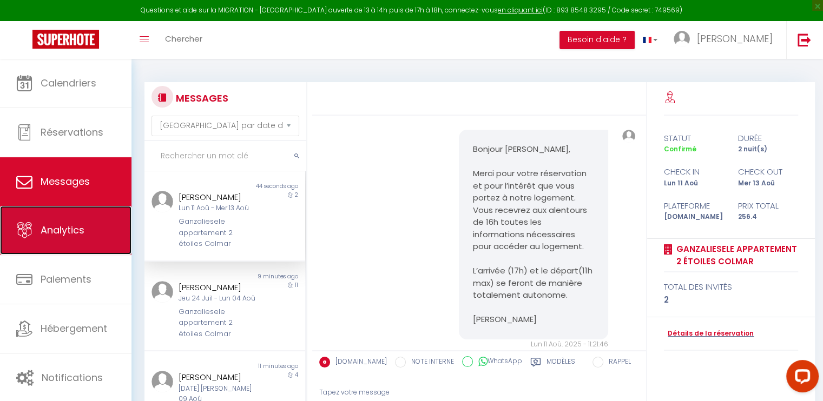
click at [66, 235] on span "Analytics" at bounding box center [63, 230] width 44 height 14
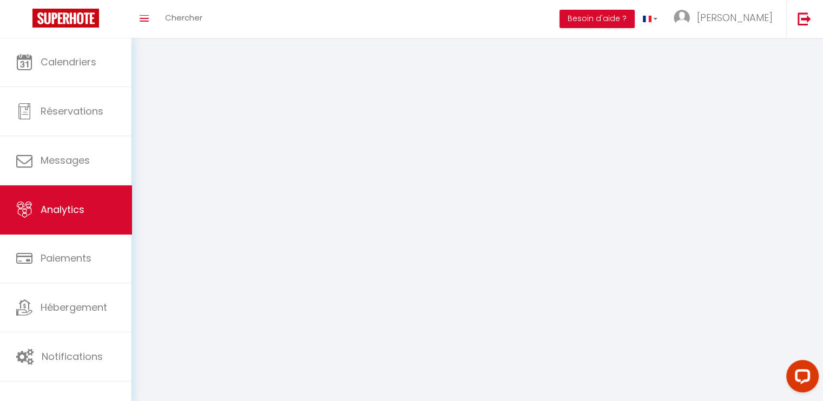
select select "2025"
select select "8"
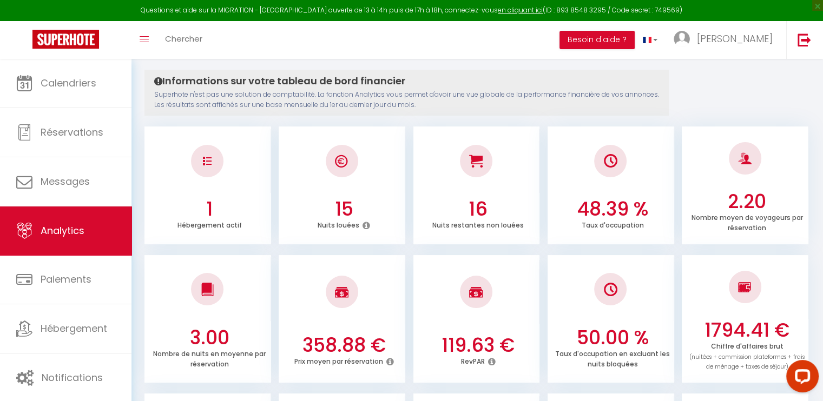
scroll to position [108, 0]
